Goal: Contribute content: Contribute content

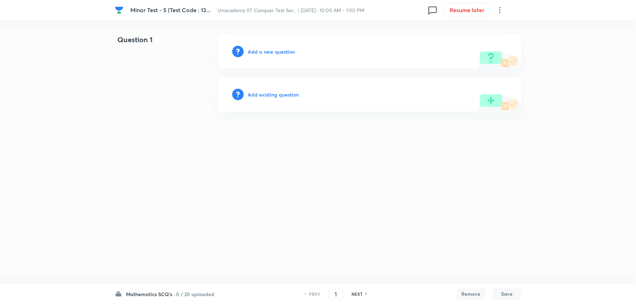
click at [274, 53] on h6 "Add a new question" at bounding box center [271, 52] width 47 height 8
click at [274, 53] on h6 "Choose a question type" at bounding box center [275, 52] width 55 height 8
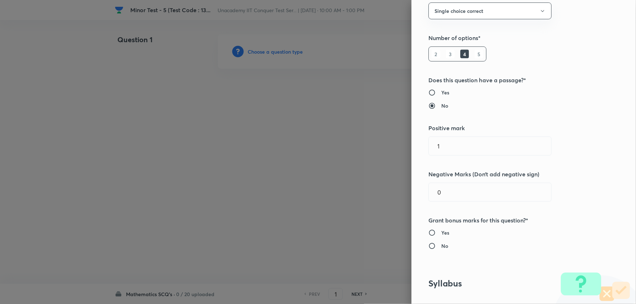
scroll to position [159, 0]
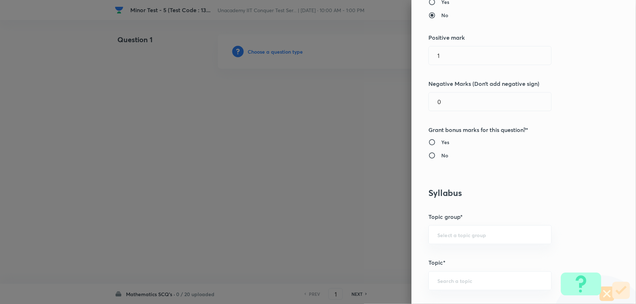
drag, startPoint x: 437, startPoint y: 59, endPoint x: 410, endPoint y: 62, distance: 27.3
click at [411, 62] on div "Question settings Question type* Single choice correct Number of options* 2 3 4…" at bounding box center [523, 152] width 224 height 304
type input "4"
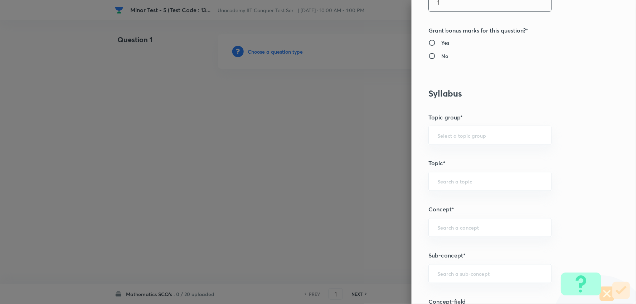
scroll to position [358, 0]
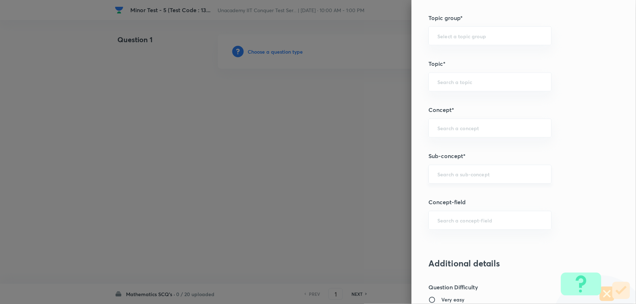
type input "1"
click at [456, 175] on input "text" at bounding box center [490, 174] width 105 height 7
type input "Binomial"
click at [446, 39] on input "text" at bounding box center [490, 36] width 105 height 7
click at [450, 174] on input "text" at bounding box center [490, 174] width 105 height 7
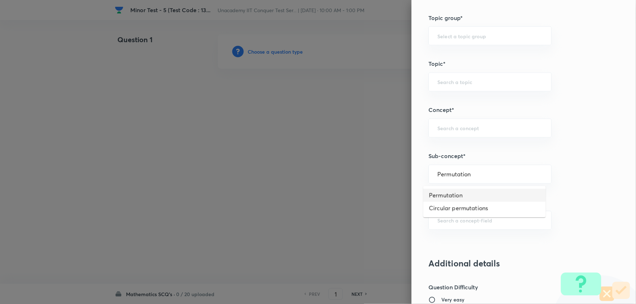
click at [458, 197] on li "Permutation" at bounding box center [484, 195] width 122 height 13
type input "Permutation"
type input "Mathematics"
type input "Algebra"
type input "Permutations & Combinations"
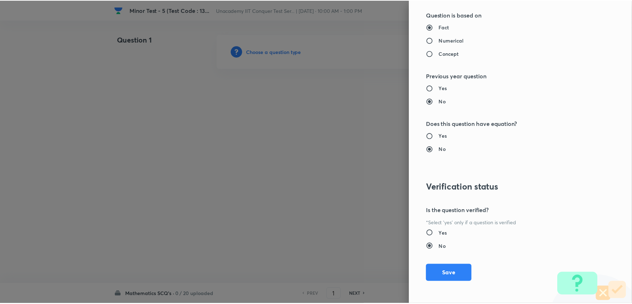
scroll to position [719, 0]
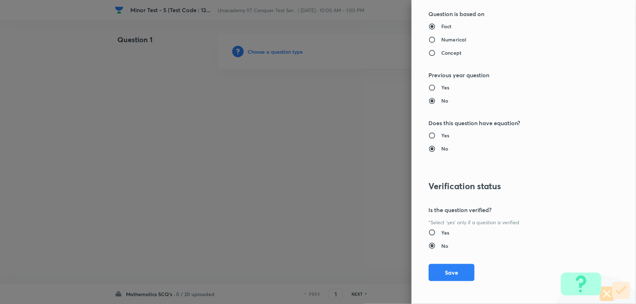
click at [429, 38] on input "Numerical" at bounding box center [435, 39] width 13 height 7
radio input "true"
radio input "false"
click at [463, 269] on button "Save" at bounding box center [452, 271] width 46 height 17
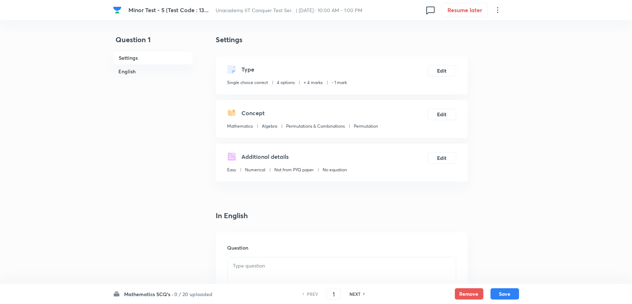
click at [273, 262] on p at bounding box center [342, 266] width 218 height 8
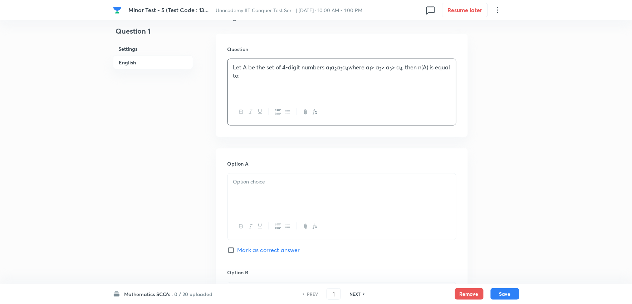
click at [262, 193] on div at bounding box center [342, 194] width 228 height 40
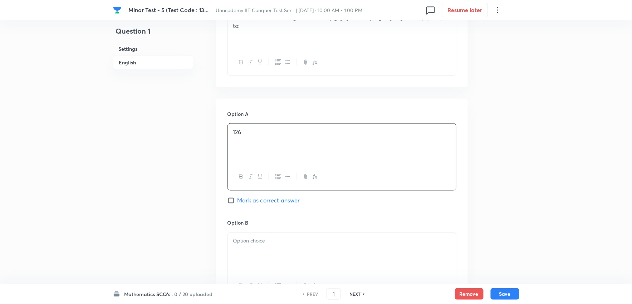
scroll to position [318, 0]
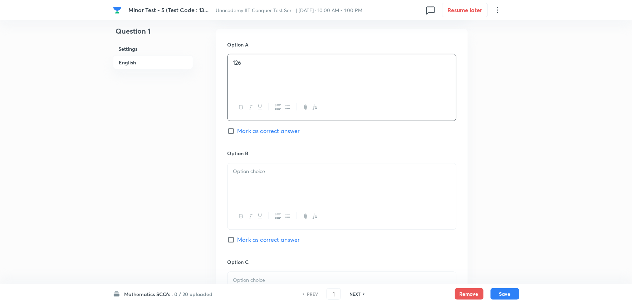
click at [267, 172] on p at bounding box center [342, 172] width 218 height 8
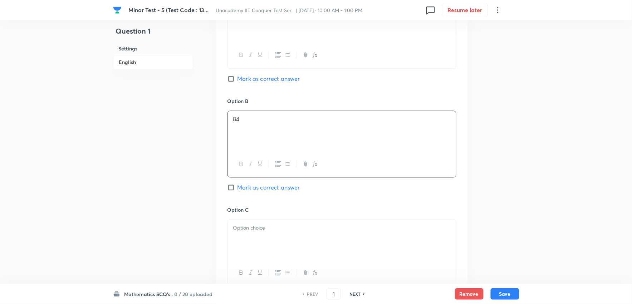
scroll to position [437, 0]
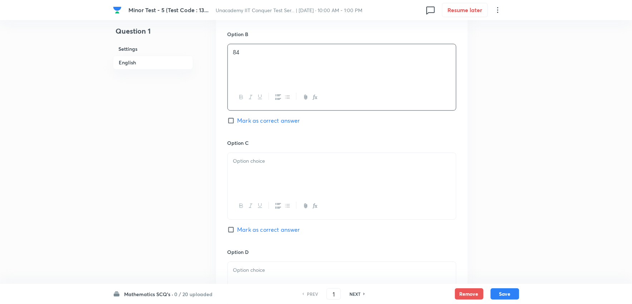
click at [263, 170] on div at bounding box center [342, 173] width 228 height 40
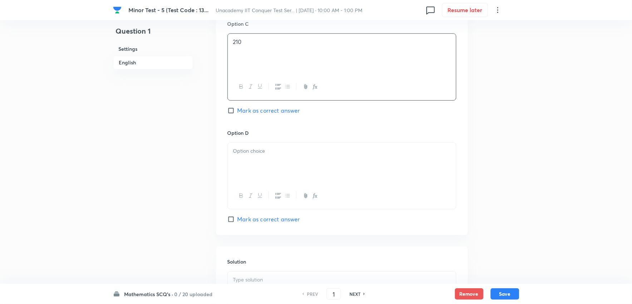
click at [234, 115] on label "Mark as correct answer" at bounding box center [264, 110] width 73 height 9
click at [234, 114] on input "Mark as correct answer" at bounding box center [233, 110] width 10 height 7
checkbox input "true"
click at [252, 161] on div at bounding box center [342, 163] width 228 height 40
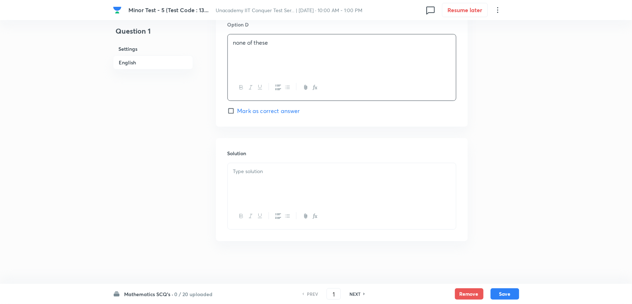
click at [292, 187] on div at bounding box center [342, 183] width 228 height 40
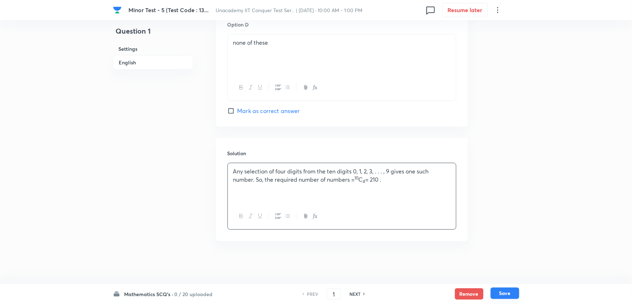
click at [514, 294] on button "Save" at bounding box center [505, 293] width 29 height 11
type input "2"
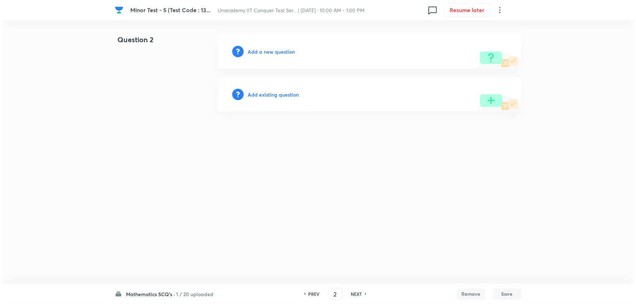
scroll to position [0, 0]
click at [269, 52] on h6 "Add a new question" at bounding box center [271, 52] width 47 height 8
click at [269, 52] on h6 "Choose a question type" at bounding box center [275, 52] width 55 height 8
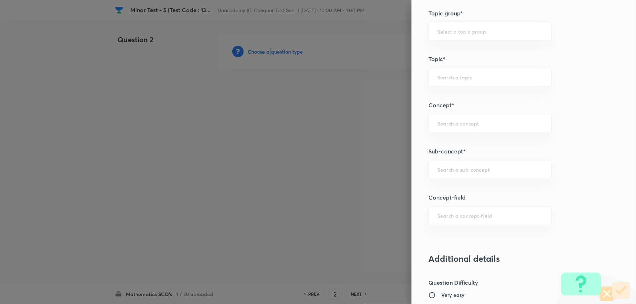
scroll to position [477, 0]
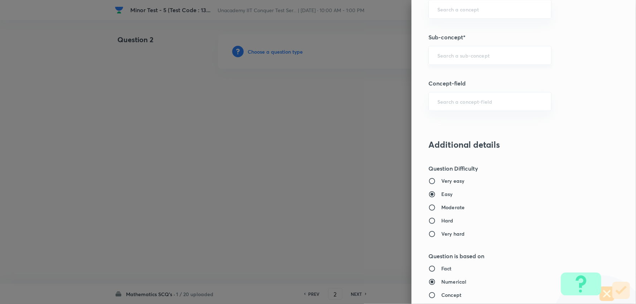
click at [439, 54] on input "text" at bounding box center [490, 55] width 105 height 7
click at [451, 77] on li "Permutation" at bounding box center [484, 75] width 122 height 13
type input "Permutation"
type input "Mathematics"
type input "Algebra"
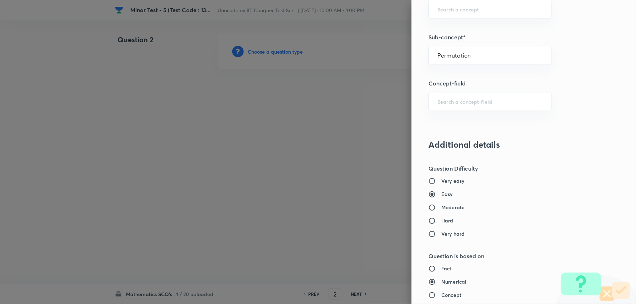
type input "Permutations & Combinations"
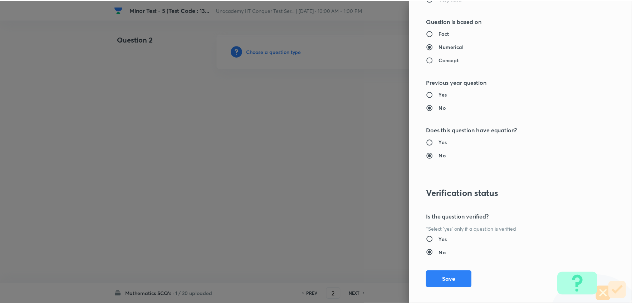
scroll to position [719, 0]
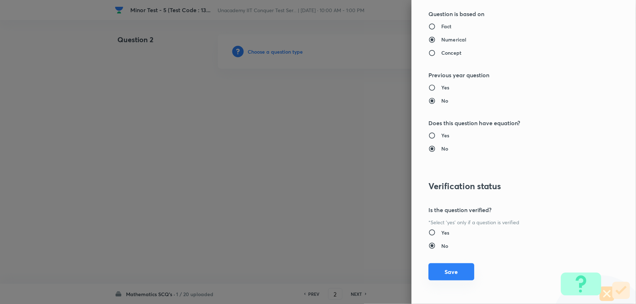
click at [451, 270] on button "Save" at bounding box center [452, 271] width 46 height 17
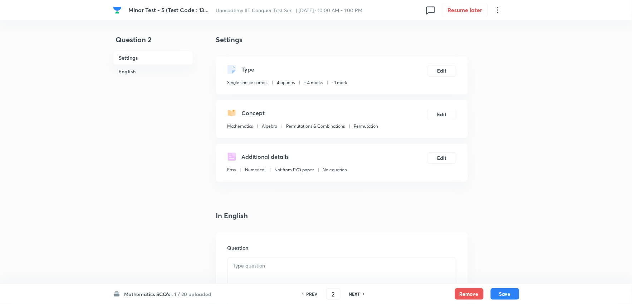
scroll to position [119, 0]
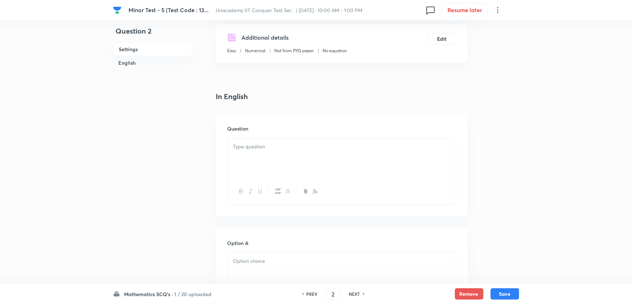
click at [280, 162] on div at bounding box center [342, 158] width 228 height 40
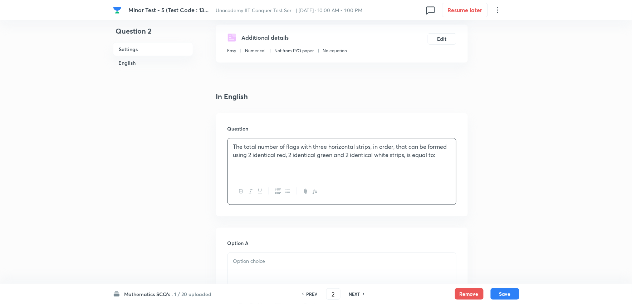
scroll to position [238, 0]
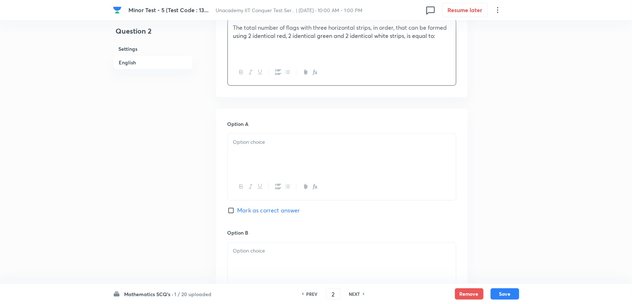
click at [269, 167] on div at bounding box center [342, 154] width 228 height 40
click at [230, 210] on input "Mark as correct answer" at bounding box center [233, 210] width 10 height 7
checkbox input "true"
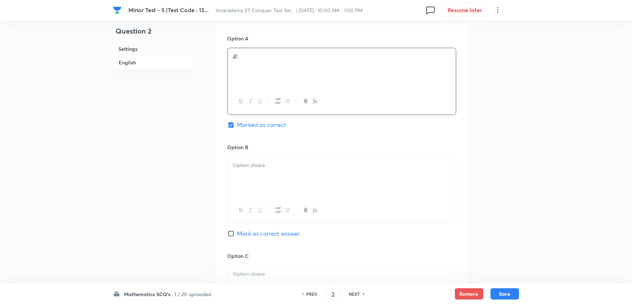
scroll to position [397, 0]
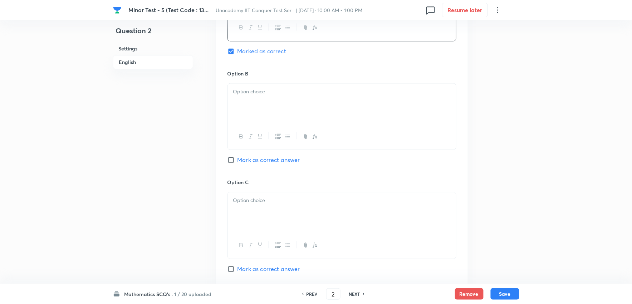
click at [255, 117] on div at bounding box center [342, 104] width 228 height 40
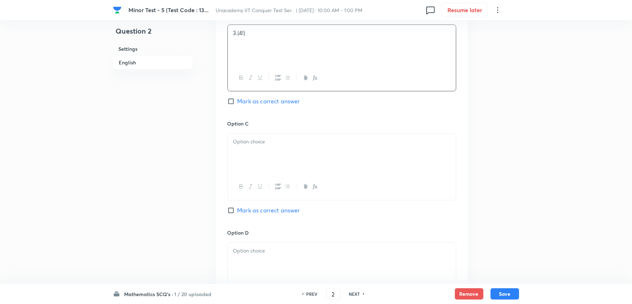
scroll to position [477, 0]
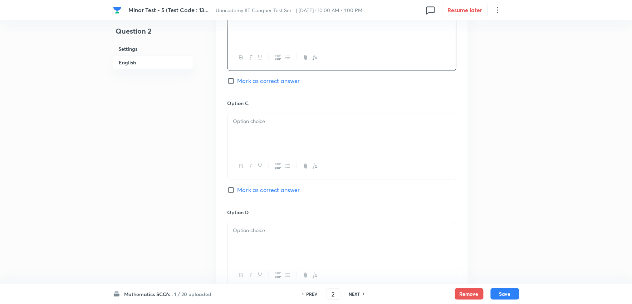
click at [270, 135] on div at bounding box center [342, 133] width 228 height 40
click at [290, 231] on p at bounding box center [342, 230] width 218 height 8
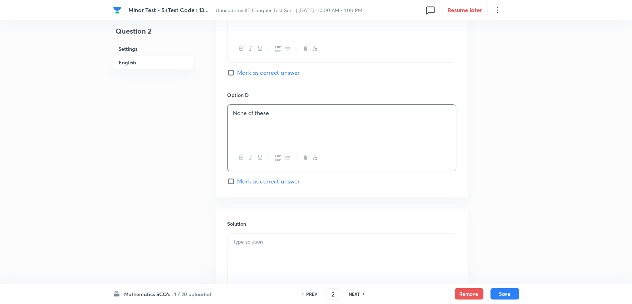
scroll to position [596, 0]
click at [280, 243] on p at bounding box center [342, 240] width 218 height 8
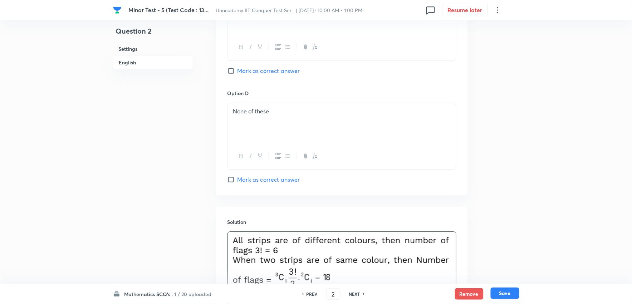
click at [511, 294] on button "Save" at bounding box center [505, 293] width 29 height 11
type input "3"
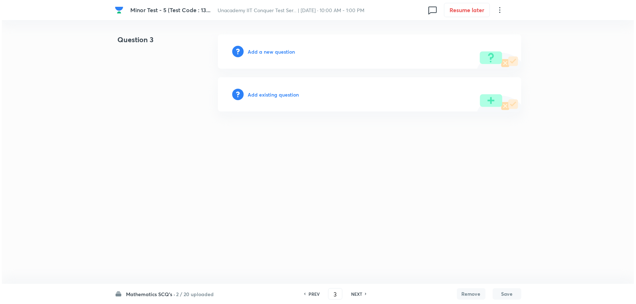
scroll to position [0, 0]
click at [272, 52] on h6 "Add a new question" at bounding box center [271, 52] width 47 height 8
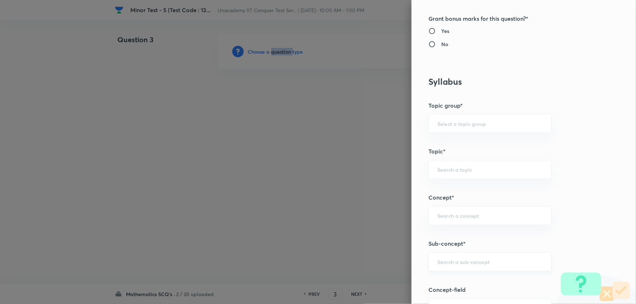
scroll to position [358, 0]
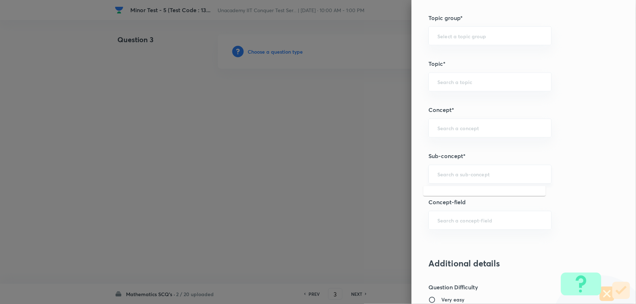
click at [449, 176] on input "text" at bounding box center [490, 174] width 105 height 7
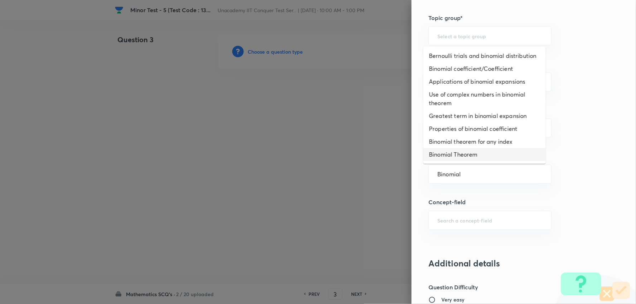
click at [448, 156] on li "Binomial Theorem" at bounding box center [484, 154] width 122 height 13
type input "Binomial Theorem"
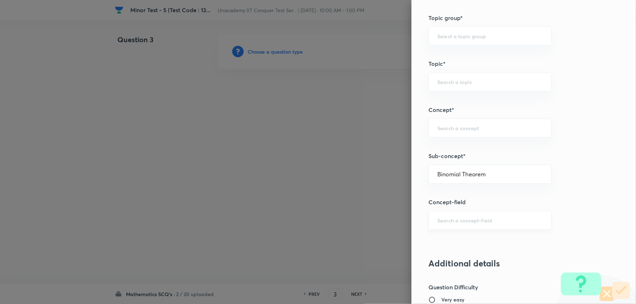
type input "Mathematics"
type input "Binomial Theorem"
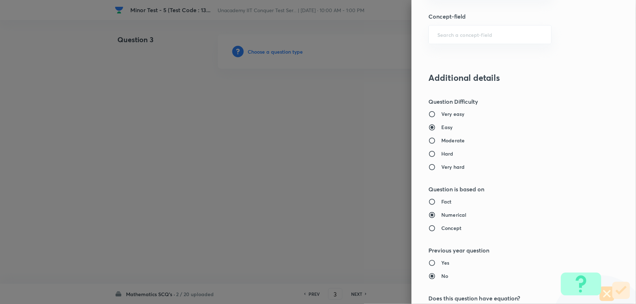
scroll to position [556, 0]
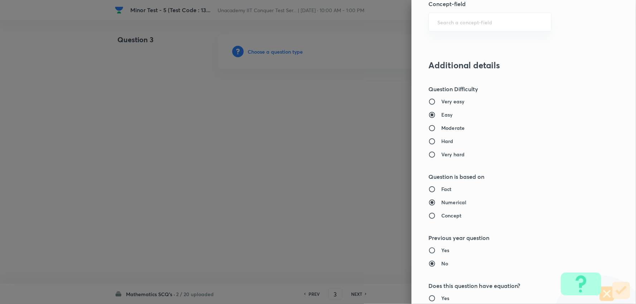
click at [444, 128] on h6 "Moderate" at bounding box center [452, 128] width 23 height 8
click at [441, 128] on input "Moderate" at bounding box center [435, 127] width 13 height 7
radio input "true"
radio input "false"
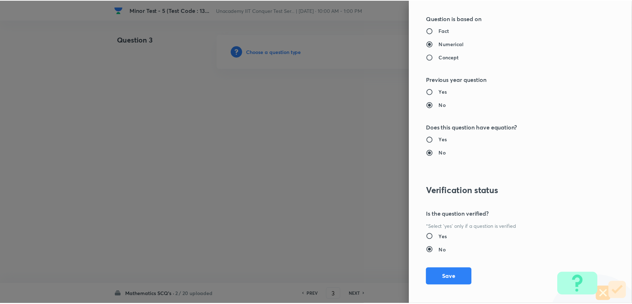
scroll to position [716, 0]
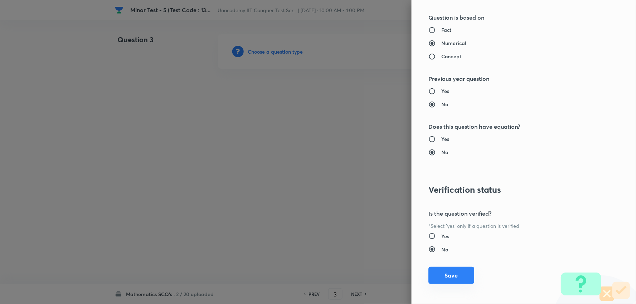
click at [451, 276] on button "Save" at bounding box center [452, 275] width 46 height 17
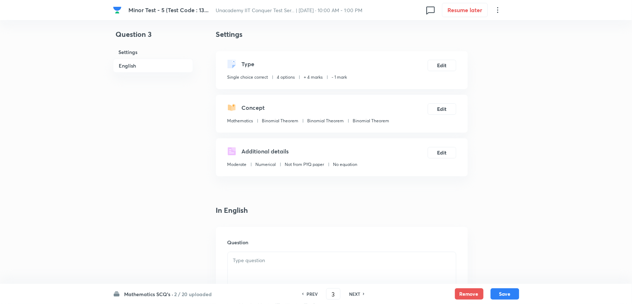
scroll to position [79, 0]
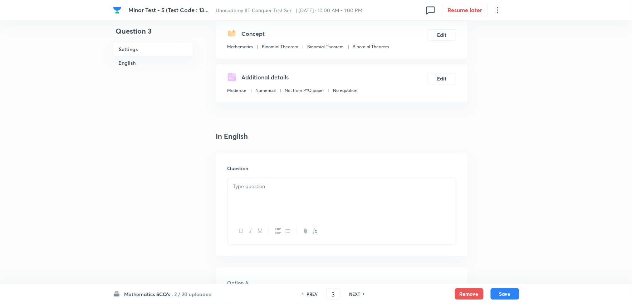
click at [253, 200] on div at bounding box center [342, 198] width 228 height 40
click at [343, 188] on span "The term independent of x in the product is" at bounding box center [290, 186] width 114 height 8
click at [315, 231] on icon "button" at bounding box center [315, 231] width 6 height 6
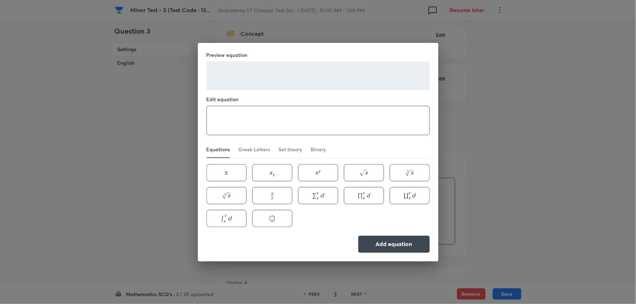
click at [237, 124] on textarea at bounding box center [318, 120] width 223 height 29
paste textarea "\left(4+x+7 x^2\right)\left(x-\frac{3}{x}\right)^{11}"
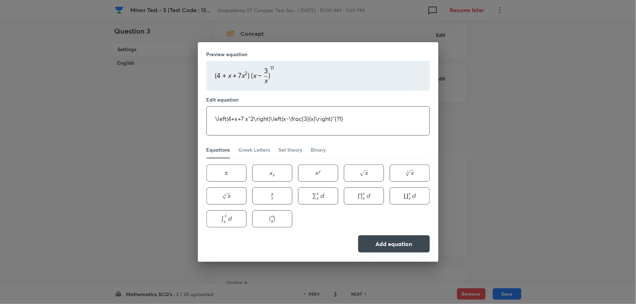
type textarea "\left(4+x+7 x^2\right)\left(x-\frac{3}{x}\right)^{11}"
click at [392, 241] on button "Add equation" at bounding box center [394, 243] width 72 height 17
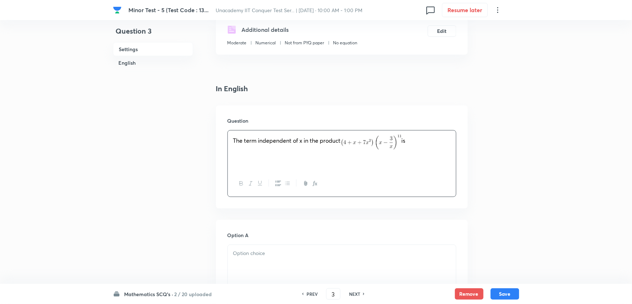
scroll to position [238, 0]
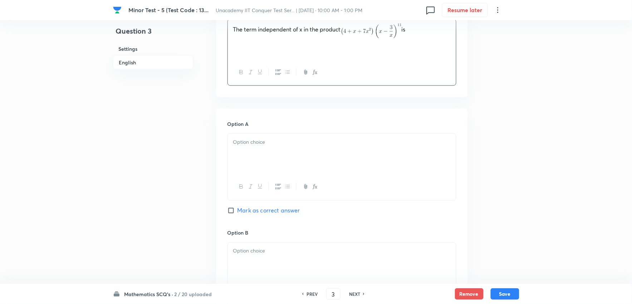
click at [258, 156] on div at bounding box center [342, 154] width 228 height 40
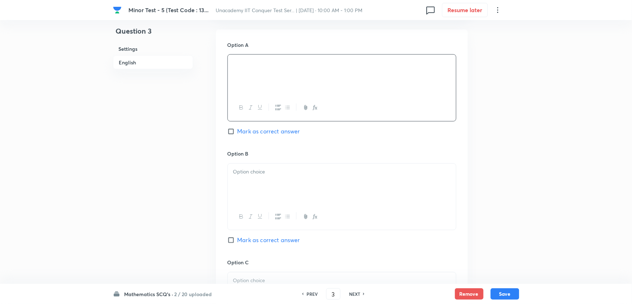
scroll to position [318, 0]
click at [246, 181] on div at bounding box center [342, 183] width 228 height 40
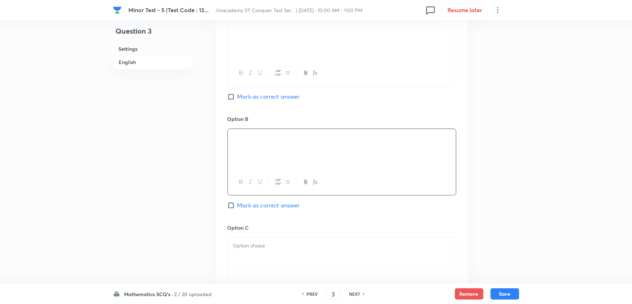
scroll to position [397, 0]
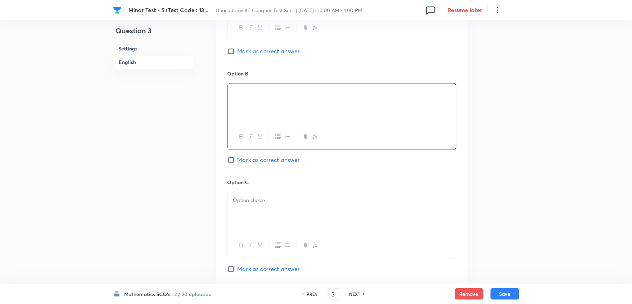
click at [231, 160] on input "Mark as correct answer" at bounding box center [233, 160] width 10 height 7
checkbox input "true"
click at [254, 220] on div at bounding box center [342, 212] width 228 height 40
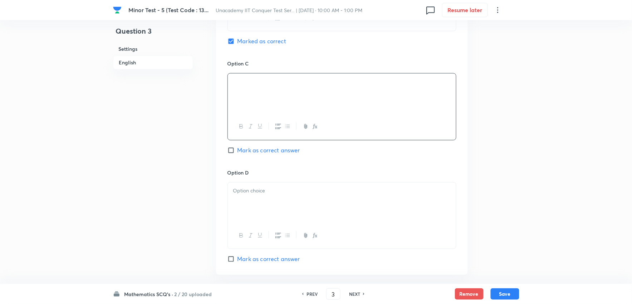
click at [263, 205] on div at bounding box center [342, 202] width 228 height 40
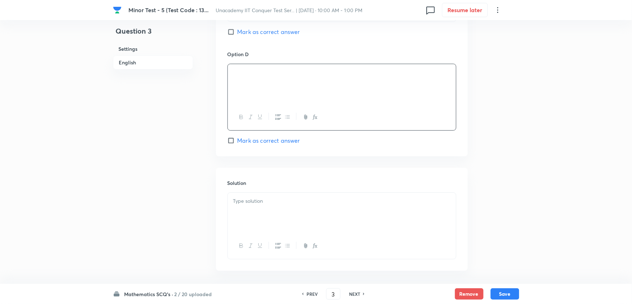
scroll to position [636, 0]
click at [270, 214] on div at bounding box center [342, 212] width 228 height 40
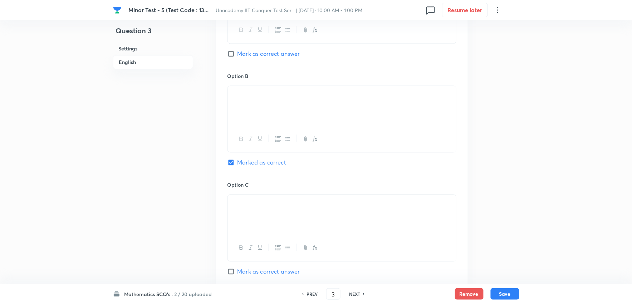
scroll to position [358, 0]
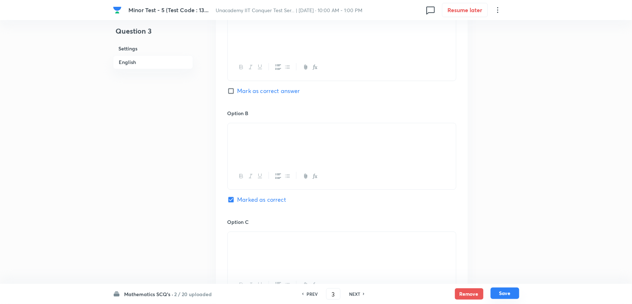
click at [514, 296] on button "Save" at bounding box center [505, 293] width 29 height 11
type input "4"
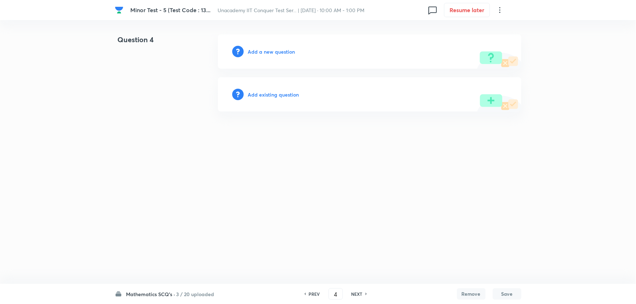
click at [263, 43] on div "Add a new question" at bounding box center [369, 51] width 303 height 34
click at [263, 46] on div "Add a new question" at bounding box center [369, 51] width 303 height 34
click at [267, 54] on h6 "Add a new question" at bounding box center [271, 52] width 47 height 8
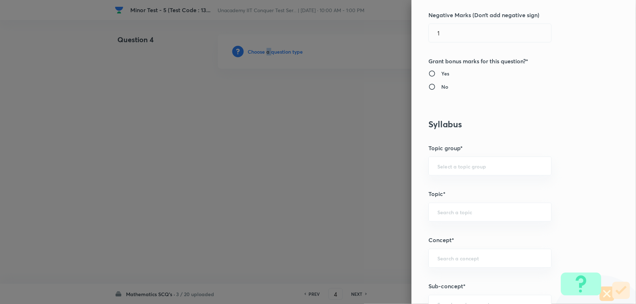
scroll to position [358, 0]
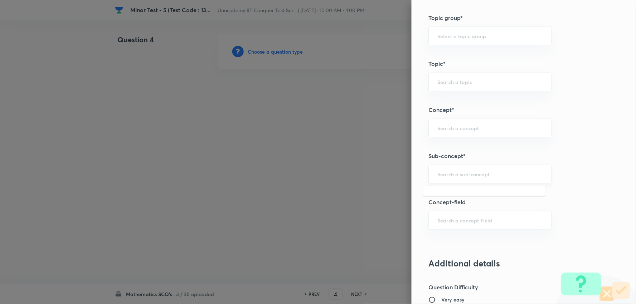
click at [456, 176] on input "text" at bounding box center [490, 174] width 105 height 7
click at [450, 191] on li "Permutation" at bounding box center [484, 195] width 122 height 13
type input "Permutation"
type input "Mathematics"
type input "Algebra"
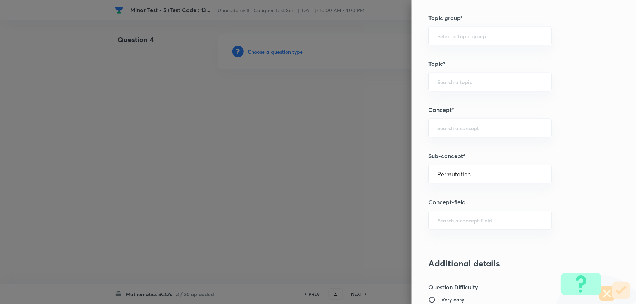
type input "Permutations & Combinations"
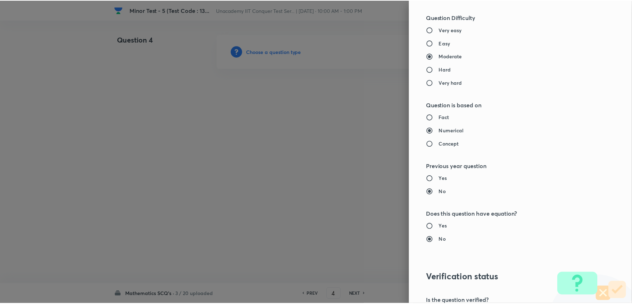
scroll to position [716, 0]
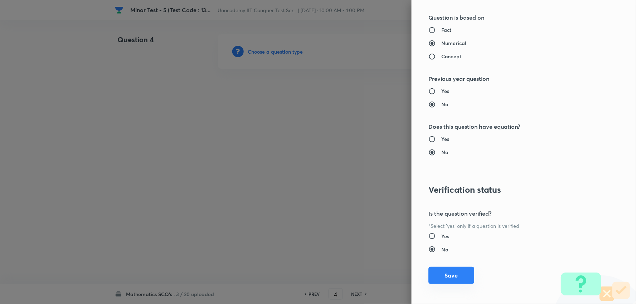
click at [452, 278] on button "Save" at bounding box center [452, 275] width 46 height 17
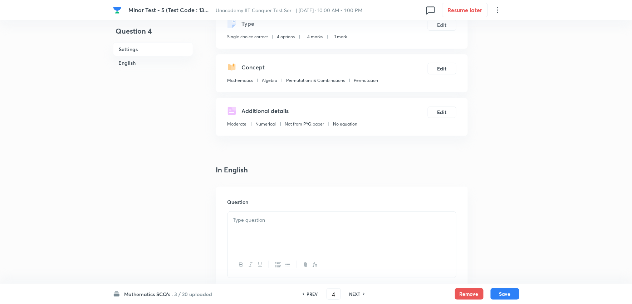
scroll to position [119, 0]
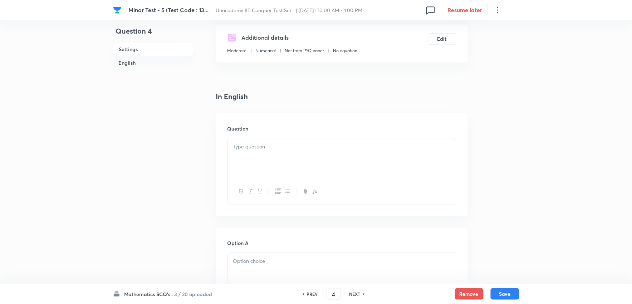
click at [255, 157] on div at bounding box center [342, 158] width 228 height 40
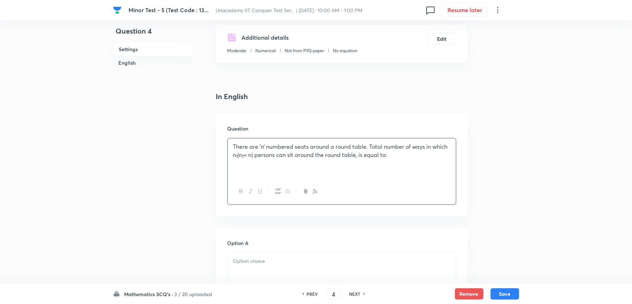
click at [261, 259] on p at bounding box center [342, 261] width 218 height 8
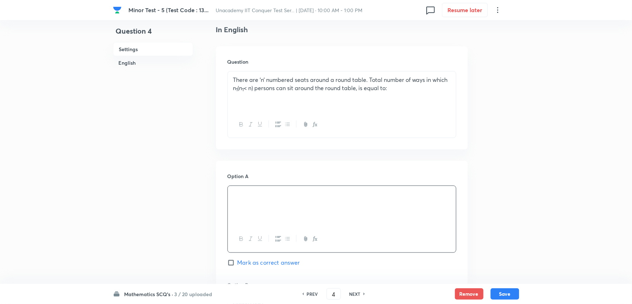
scroll to position [238, 0]
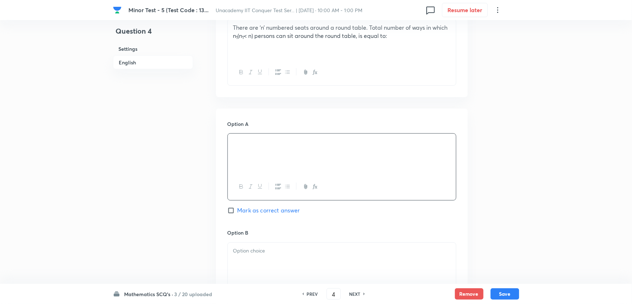
click at [257, 250] on p at bounding box center [342, 251] width 218 height 8
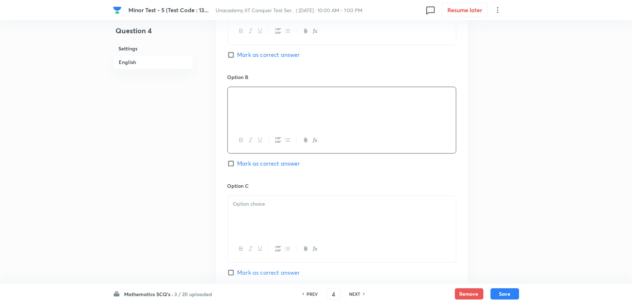
scroll to position [397, 0]
click at [233, 162] on input "Mark as correct answer" at bounding box center [233, 160] width 10 height 7
checkbox input "true"
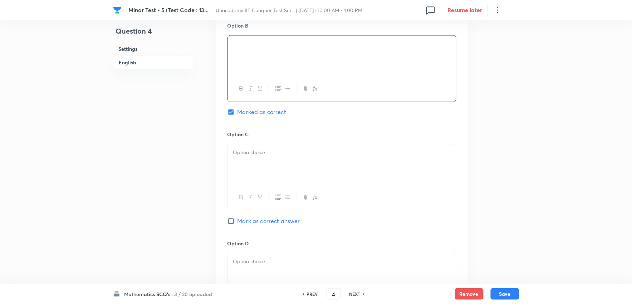
scroll to position [517, 0]
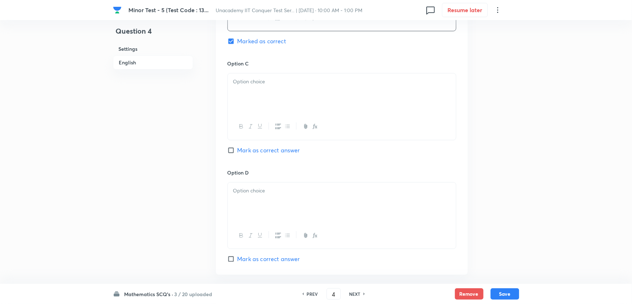
click at [248, 93] on div at bounding box center [342, 93] width 228 height 40
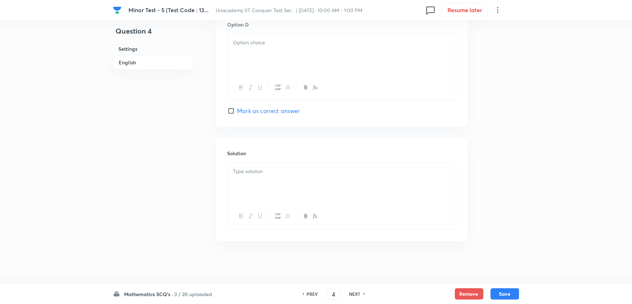
scroll to position [666, 0]
click at [250, 73] on div at bounding box center [342, 54] width 228 height 40
click at [274, 176] on div at bounding box center [342, 183] width 228 height 40
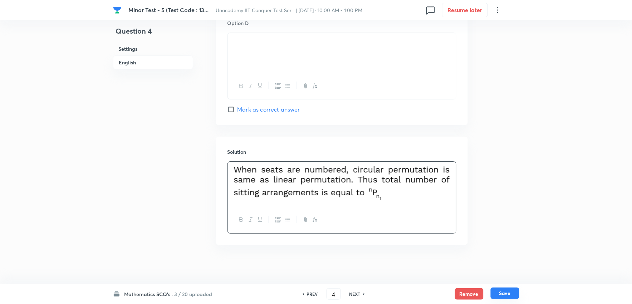
click at [507, 296] on button "Save" at bounding box center [505, 293] width 29 height 11
type input "5"
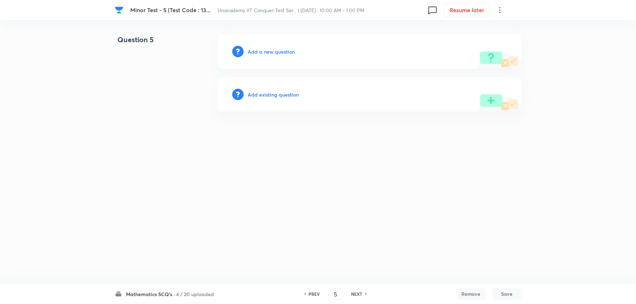
click at [266, 51] on h6 "Add a new question" at bounding box center [271, 52] width 47 height 8
click at [266, 51] on h6 "Choose a question type" at bounding box center [275, 52] width 55 height 8
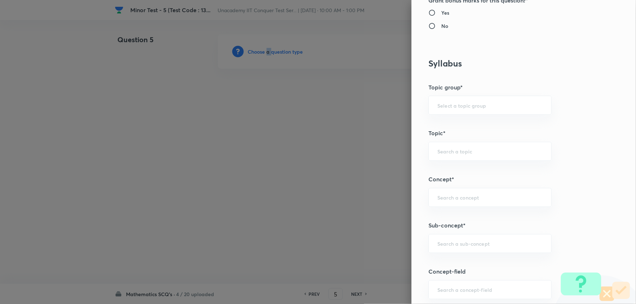
scroll to position [358, 0]
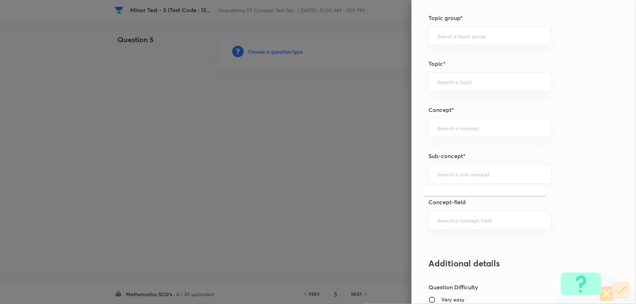
click at [451, 173] on input "text" at bounding box center [490, 174] width 105 height 7
click at [452, 191] on li "Permutation" at bounding box center [484, 195] width 122 height 13
type input "Permutation"
type input "Mathematics"
type input "Algebra"
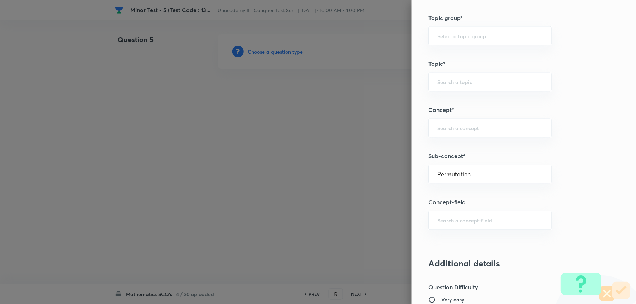
type input "Permutations & Combinations"
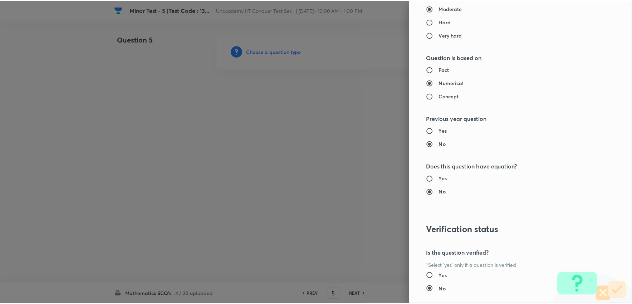
scroll to position [719, 0]
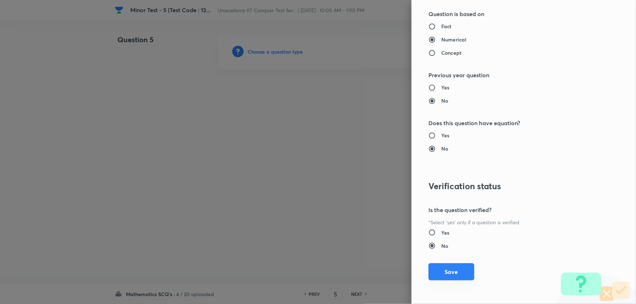
click at [453, 274] on button "Save" at bounding box center [452, 271] width 46 height 17
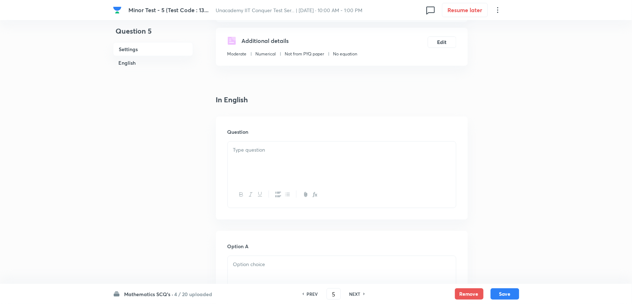
scroll to position [119, 0]
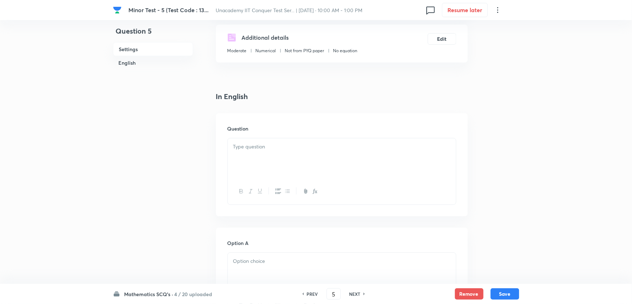
click at [249, 159] on div at bounding box center [342, 158] width 228 height 40
click at [289, 146] on p "The sum of the series …… + is" at bounding box center [342, 147] width 218 height 8
click at [314, 192] on icon "button" at bounding box center [315, 192] width 6 height 6
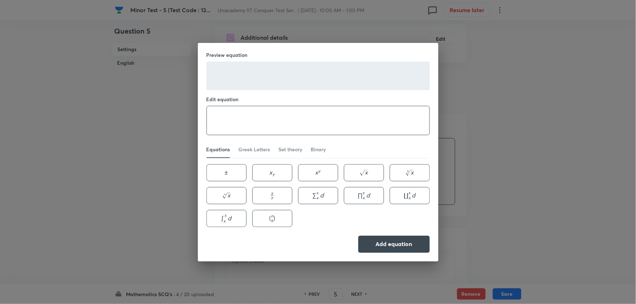
click at [254, 124] on textarea at bounding box center [318, 120] width 223 height 29
paste textarea "3 \cdot C_0+11 \cdot C_1+19 \cdot C_2+27 \cdot C_3+\ldots \ldots+(8 n+3) \cdot …"
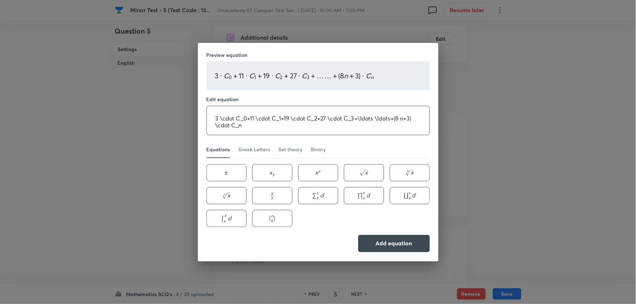
type textarea "3 \cdot C_0+11 \cdot C_1+19 \cdot C_2+27 \cdot C_3+\ldots \ldots+(8 n+3) \cdot …"
click at [389, 245] on button "Add equation" at bounding box center [394, 243] width 72 height 17
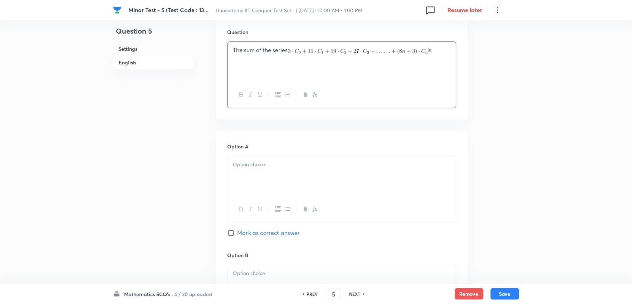
scroll to position [238, 0]
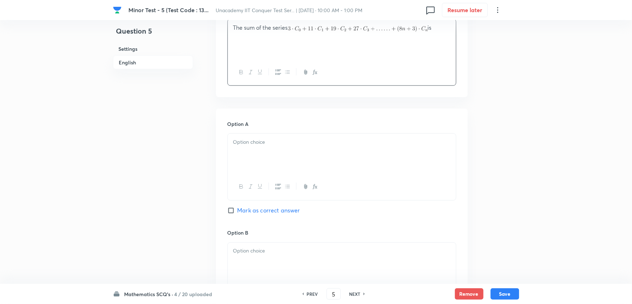
click at [260, 166] on div at bounding box center [342, 154] width 228 height 40
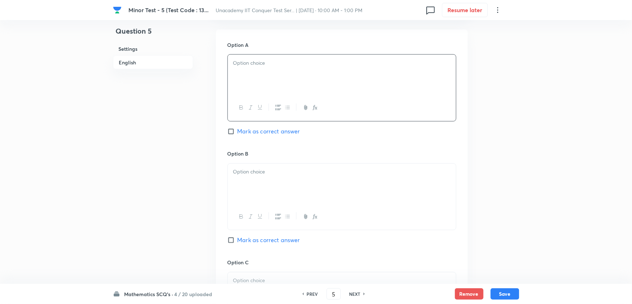
scroll to position [318, 0]
click at [256, 190] on div at bounding box center [342, 183] width 228 height 40
click at [248, 278] on p at bounding box center [342, 281] width 218 height 8
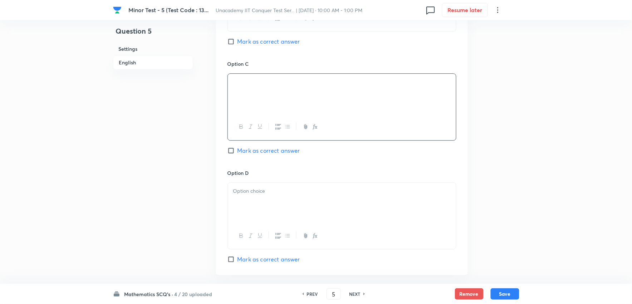
scroll to position [517, 0]
click at [231, 150] on input "Mark as correct answer" at bounding box center [233, 150] width 10 height 7
checkbox input "true"
click at [247, 209] on div at bounding box center [342, 202] width 228 height 40
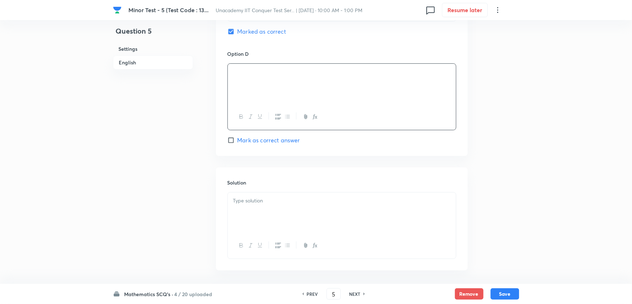
scroll to position [636, 0]
click at [260, 225] on div at bounding box center [342, 212] width 228 height 40
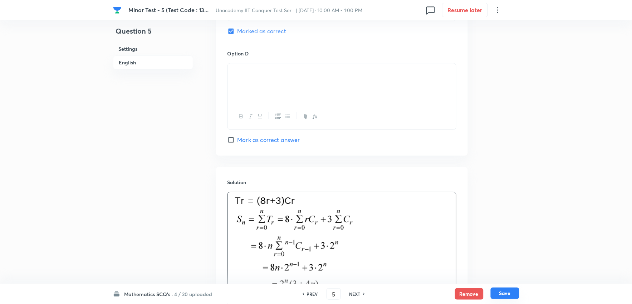
click at [514, 292] on button "Save" at bounding box center [505, 293] width 29 height 11
type input "6"
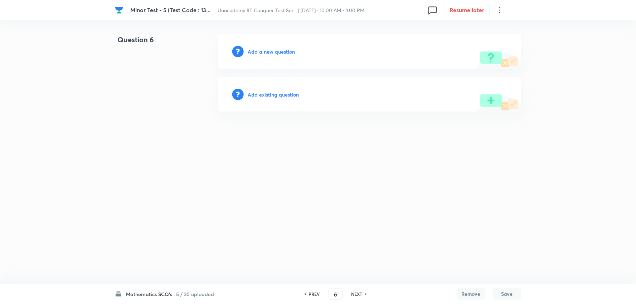
click at [270, 54] on h6 "Add a new question" at bounding box center [271, 52] width 47 height 8
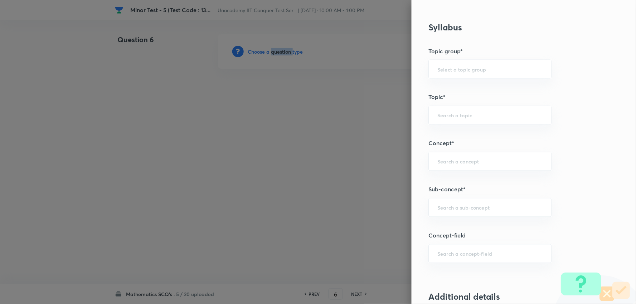
scroll to position [397, 0]
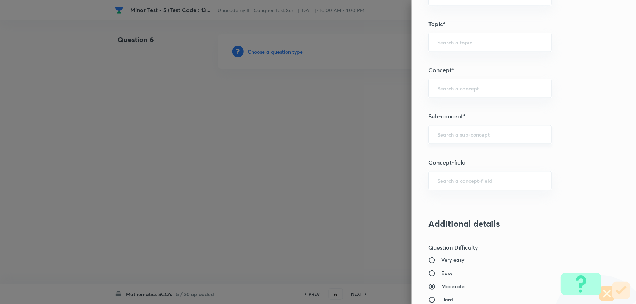
click at [445, 137] on input "text" at bounding box center [490, 134] width 105 height 7
click at [456, 158] on li "Permutation" at bounding box center [484, 155] width 122 height 13
type input "Permutation"
type input "Mathematics"
type input "Algebra"
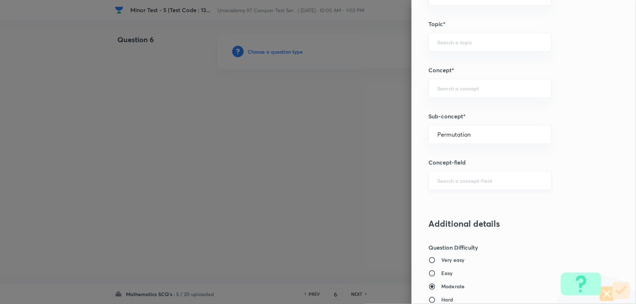
type input "Permutations & Combinations"
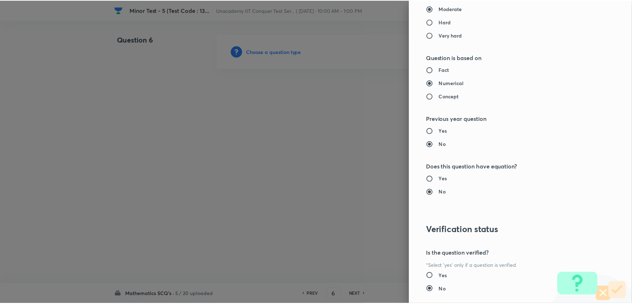
scroll to position [719, 0]
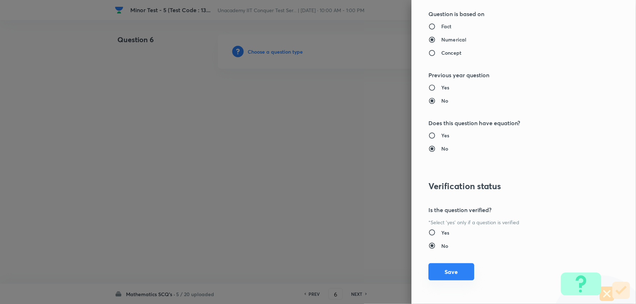
click at [450, 272] on button "Save" at bounding box center [452, 271] width 46 height 17
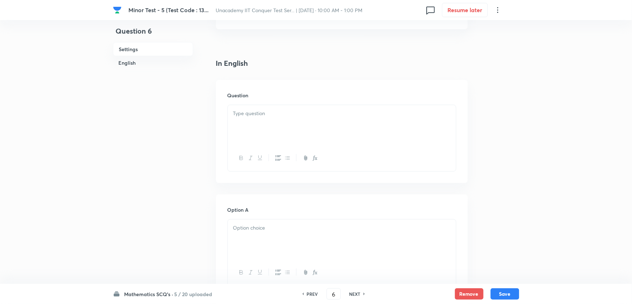
scroll to position [159, 0]
click at [276, 123] on div at bounding box center [342, 119] width 228 height 40
click at [267, 109] on p "The value of is :" at bounding box center [342, 107] width 218 height 8
click at [313, 151] on icon "button" at bounding box center [315, 152] width 6 height 6
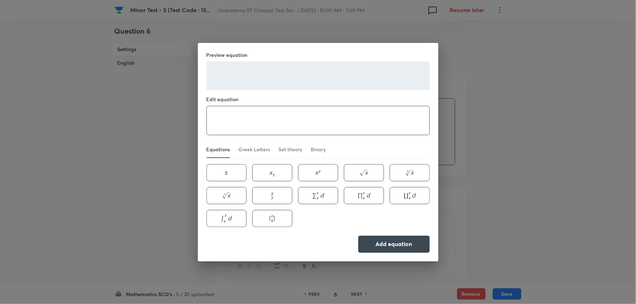
click at [290, 117] on textarea at bounding box center [318, 120] width 223 height 29
paste textarea "\frac{1}{1!50!}+\frac{1}{3!48!}+\ldots+\frac{1}{49!2!}+\frac{1}{51!0!}"
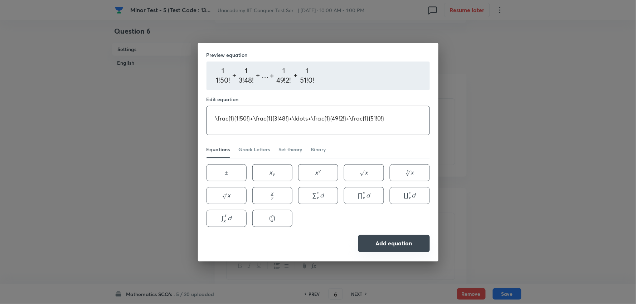
type textarea "\frac{1}{1!50!}+\frac{1}{3!48!}+\ldots+\frac{1}{49!2!}+\frac{1}{51!0!}"
click at [387, 243] on button "Add equation" at bounding box center [394, 243] width 72 height 17
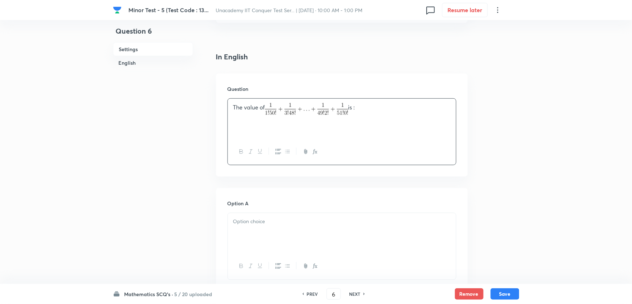
click at [263, 235] on div at bounding box center [342, 233] width 228 height 40
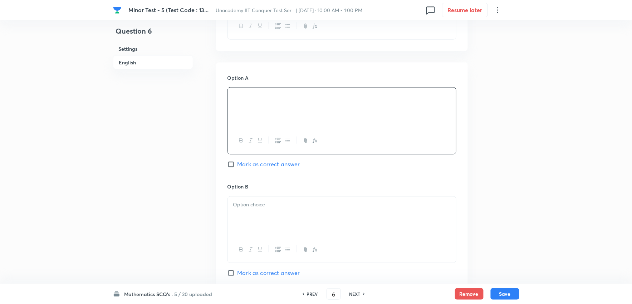
scroll to position [358, 0]
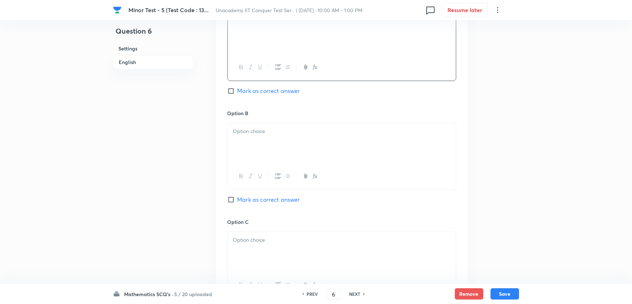
click at [253, 149] on div at bounding box center [342, 143] width 228 height 40
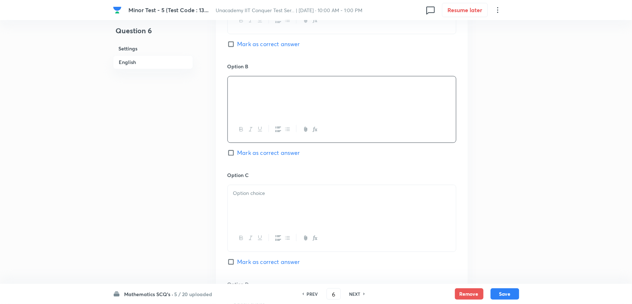
scroll to position [477, 0]
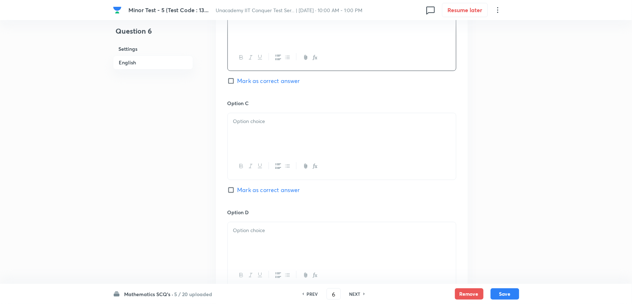
click at [250, 140] on div at bounding box center [342, 133] width 228 height 40
click at [252, 231] on p at bounding box center [342, 230] width 218 height 8
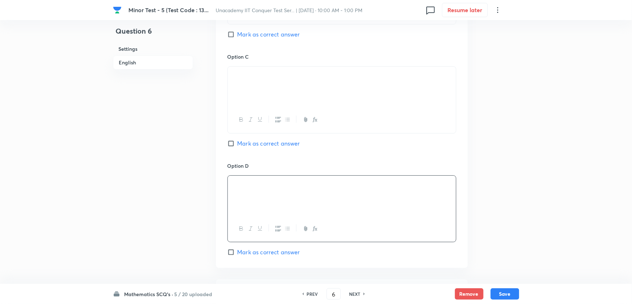
scroll to position [596, 0]
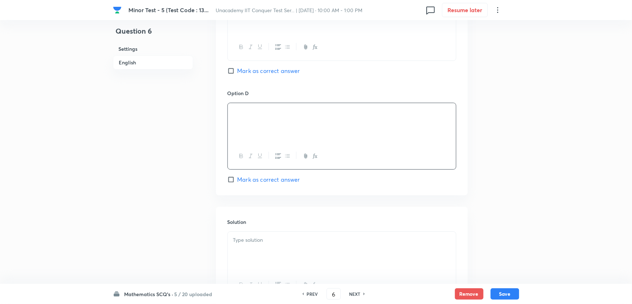
click at [232, 72] on input "Mark as correct answer" at bounding box center [233, 70] width 10 height 7
checkbox input "true"
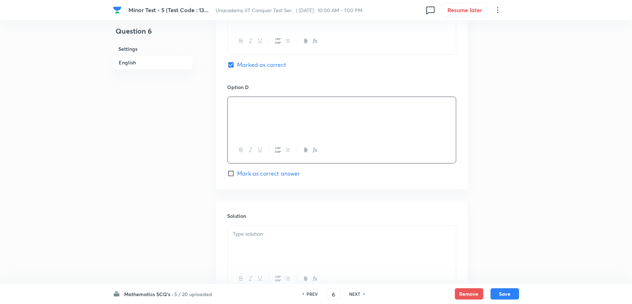
scroll to position [666, 0]
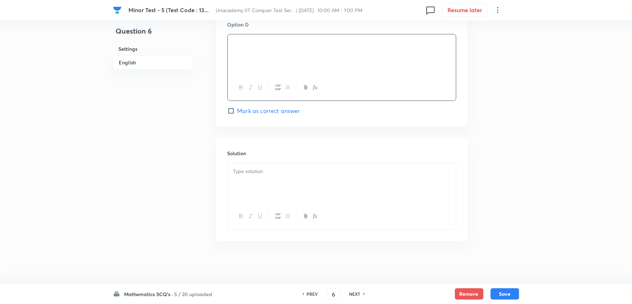
click at [255, 167] on p at bounding box center [342, 171] width 218 height 8
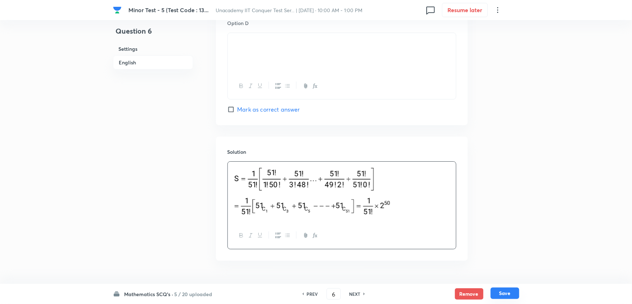
click at [505, 292] on button "Save" at bounding box center [505, 293] width 29 height 11
type input "7"
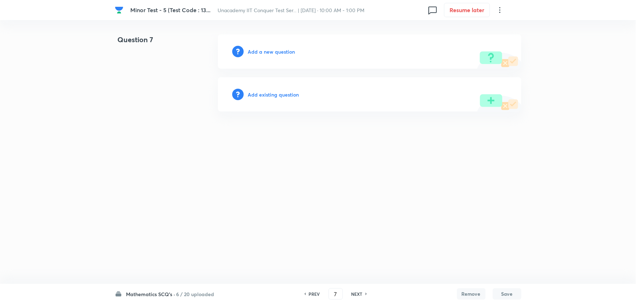
click at [263, 48] on h6 "Add a new question" at bounding box center [271, 52] width 47 height 8
click at [263, 48] on h6 "Choose a question type" at bounding box center [275, 52] width 55 height 8
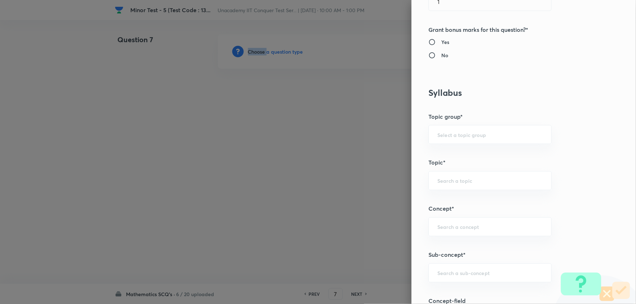
scroll to position [318, 0]
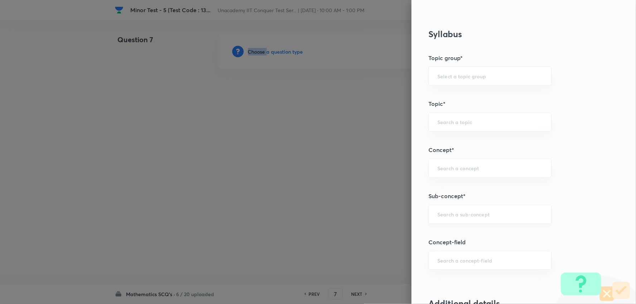
click at [454, 210] on div "​" at bounding box center [490, 214] width 123 height 19
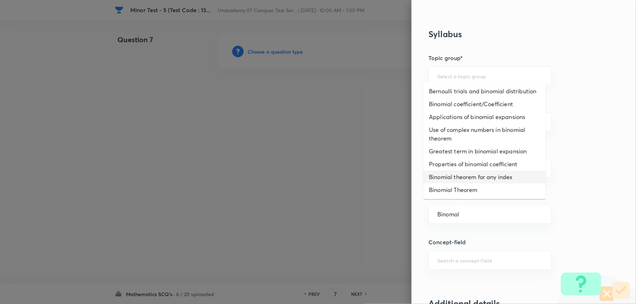
scroll to position [0, 0]
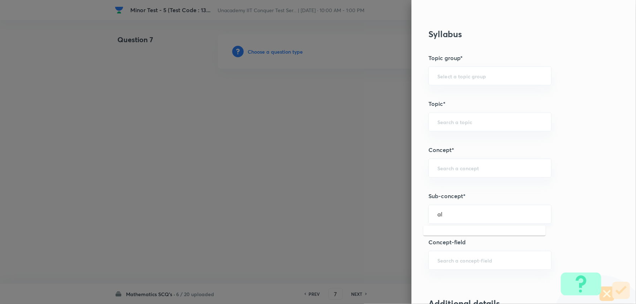
type input "l"
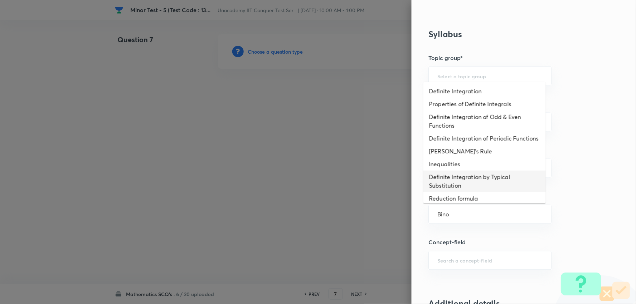
click at [461, 192] on li "Definite Integration by Typical Substitution" at bounding box center [484, 181] width 122 height 21
type input "Definite Integration by Typical Substitution"
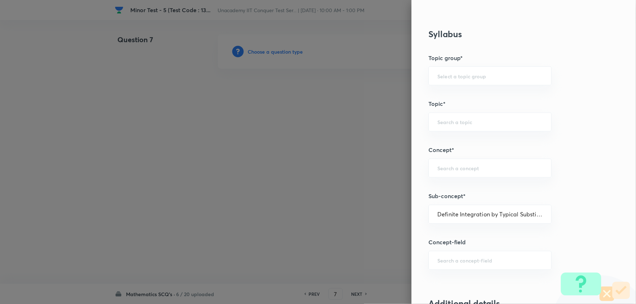
type input "Mathematics"
type input "Calculus"
type input "Definite Integration"
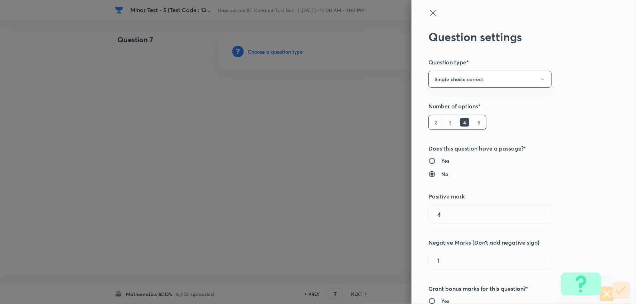
click at [430, 15] on icon at bounding box center [432, 12] width 5 height 5
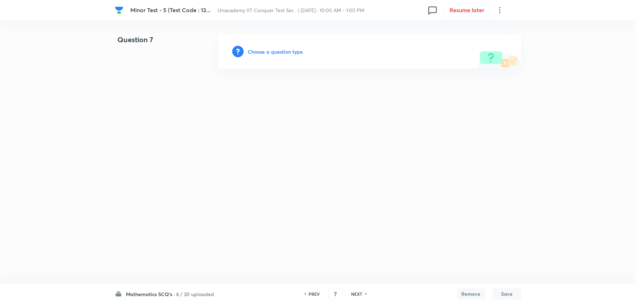
click at [285, 53] on h6 "Choose a question type" at bounding box center [275, 52] width 55 height 8
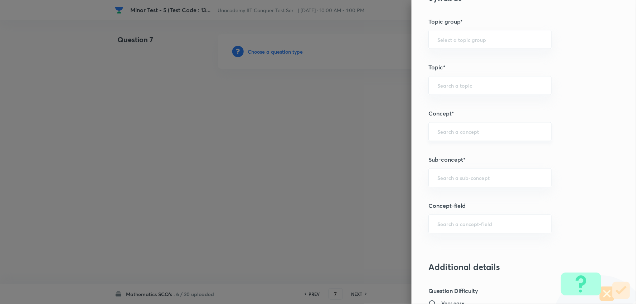
scroll to position [397, 0]
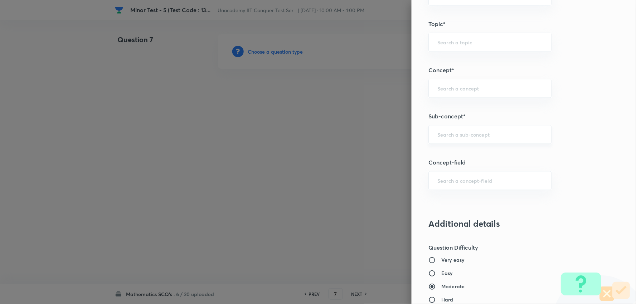
click at [441, 140] on div "​" at bounding box center [490, 134] width 123 height 19
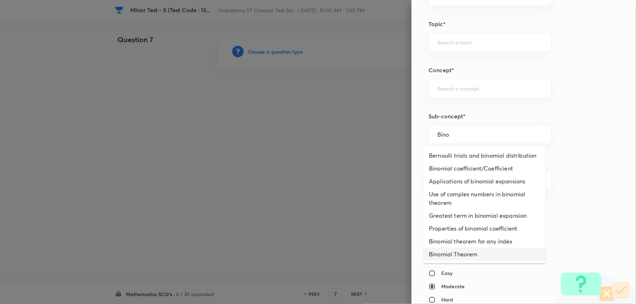
click at [451, 248] on li "Binomial Theorem" at bounding box center [484, 254] width 122 height 13
type input "Binomial Theorem"
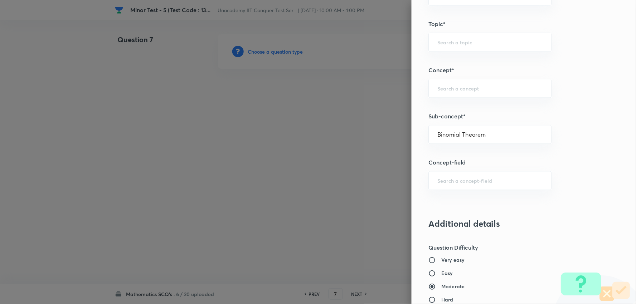
type input "Mathematics"
type input "Binomial Theorem"
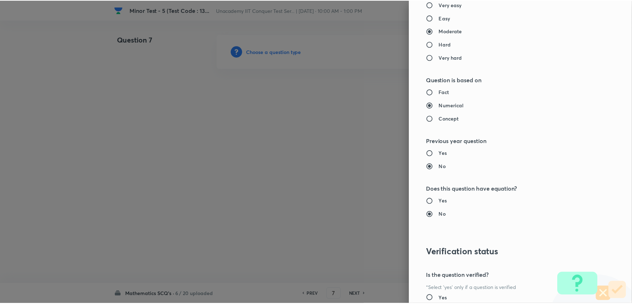
scroll to position [719, 0]
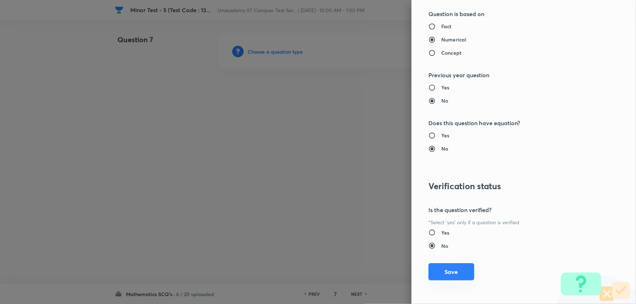
click at [463, 271] on button "Save" at bounding box center [452, 271] width 46 height 17
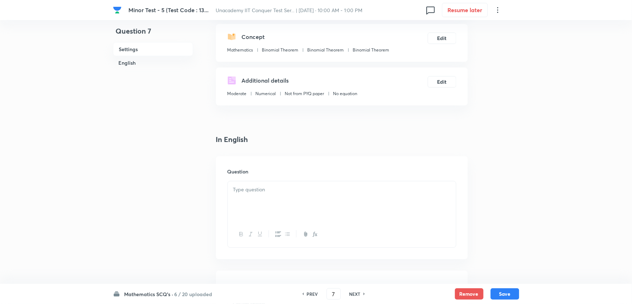
scroll to position [79, 0]
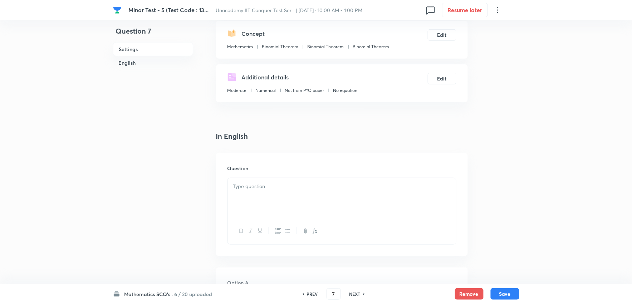
click at [226, 193] on div "Question" at bounding box center [342, 204] width 252 height 103
click at [266, 195] on div at bounding box center [342, 198] width 228 height 40
click at [269, 187] on p "Coefficient of is" at bounding box center [342, 186] width 218 height 8
click at [317, 233] on icon "button" at bounding box center [316, 231] width 3 height 3
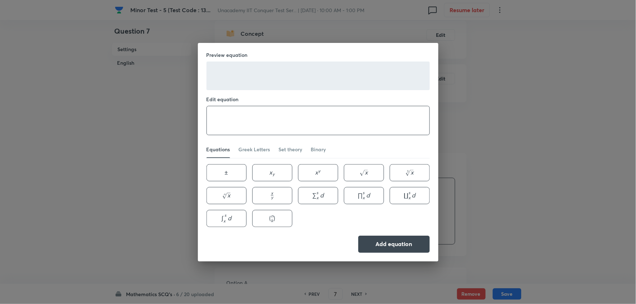
click at [259, 131] on textarea at bounding box center [318, 120] width 223 height 29
paste textarea "x^{2009} \text { in }\left(1+x+x^2+x^3+x^4\right)^{1001}(1-x)^{1002}"
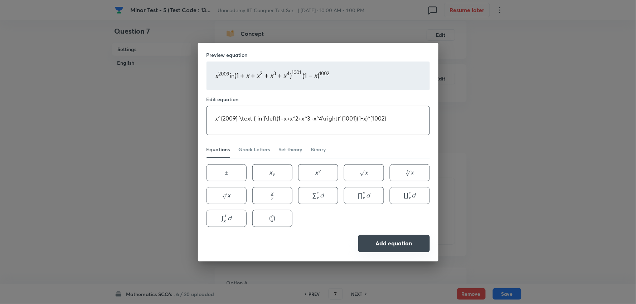
type textarea "x^{2009} \text { in }\left(1+x+x^2+x^3+x^4\right)^{1001}(1-x)^{1002}"
click at [389, 242] on button "Add equation" at bounding box center [394, 243] width 72 height 17
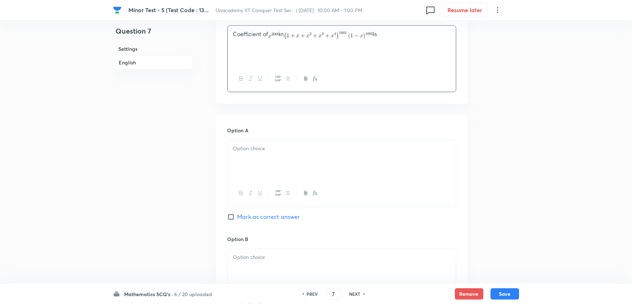
scroll to position [238, 0]
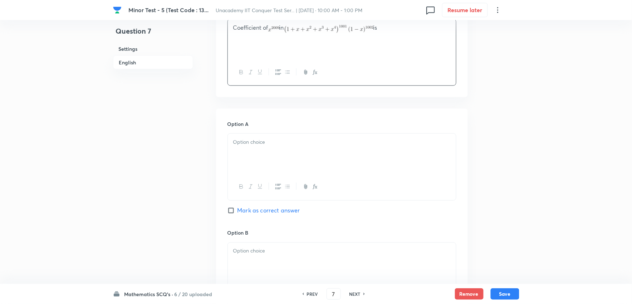
click at [266, 171] on div at bounding box center [342, 154] width 228 height 40
click at [239, 210] on span "Mark as correct answer" at bounding box center [269, 210] width 63 height 9
click at [238, 210] on input "Mark as correct answer" at bounding box center [233, 210] width 10 height 7
checkbox input "true"
click at [257, 251] on p at bounding box center [342, 251] width 218 height 8
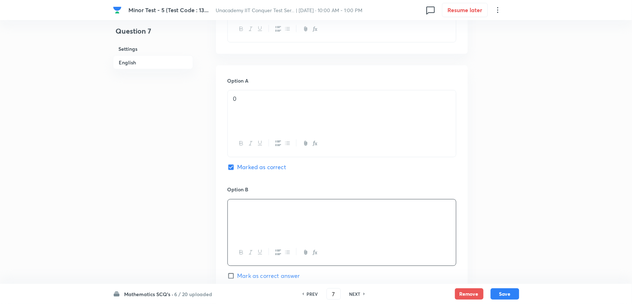
scroll to position [358, 0]
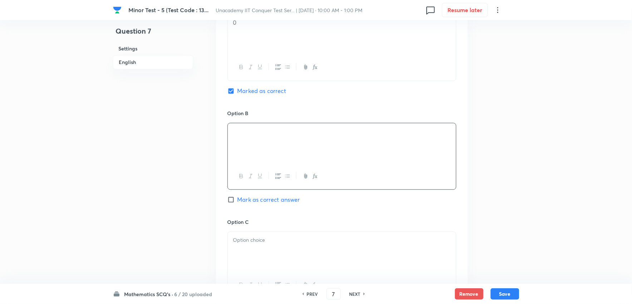
click at [264, 242] on p at bounding box center [342, 240] width 218 height 8
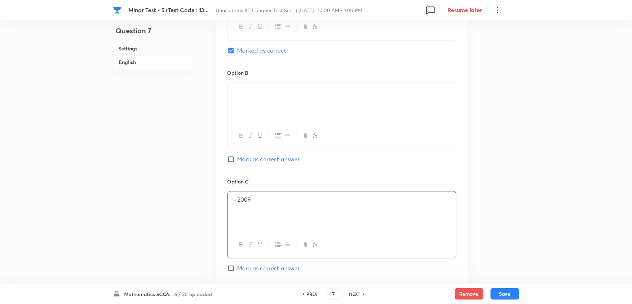
scroll to position [517, 0]
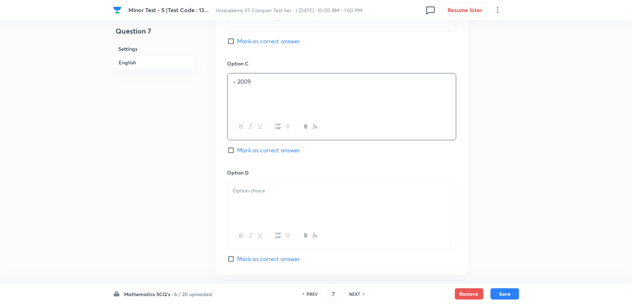
click at [266, 237] on div at bounding box center [342, 236] width 228 height 26
click at [263, 196] on div at bounding box center [342, 202] width 228 height 40
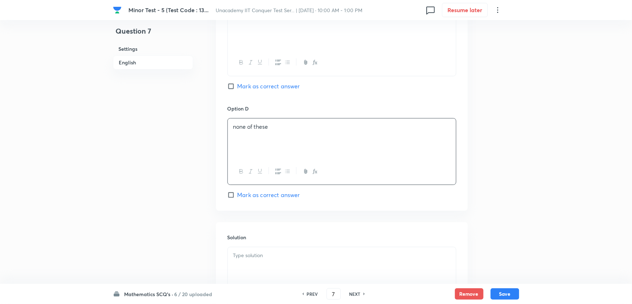
scroll to position [666, 0]
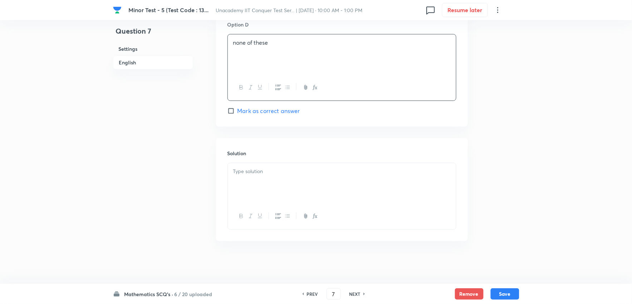
click at [257, 174] on p at bounding box center [342, 171] width 218 height 8
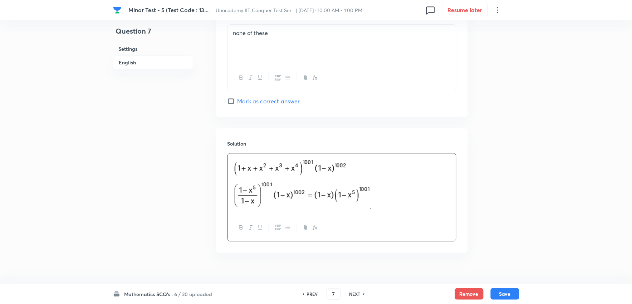
scroll to position [688, 0]
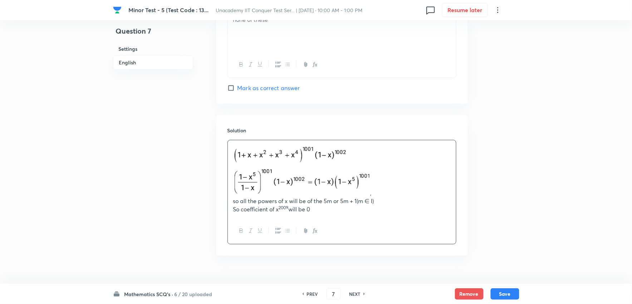
click at [250, 211] on p "So coefficient of x 2009 will be 0" at bounding box center [342, 209] width 218 height 8
click at [328, 212] on p "So coefficient of x 2009 will be 0" at bounding box center [342, 209] width 218 height 8
click at [502, 294] on button "Save" at bounding box center [505, 293] width 29 height 11
type input "8"
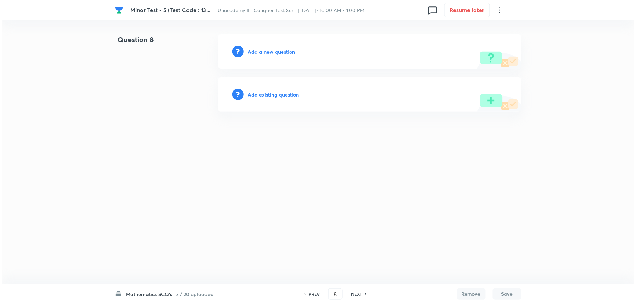
scroll to position [0, 0]
click at [269, 55] on h6 "Add a new question" at bounding box center [271, 52] width 47 height 8
click at [269, 55] on h6 "Choose a question type" at bounding box center [275, 52] width 55 height 8
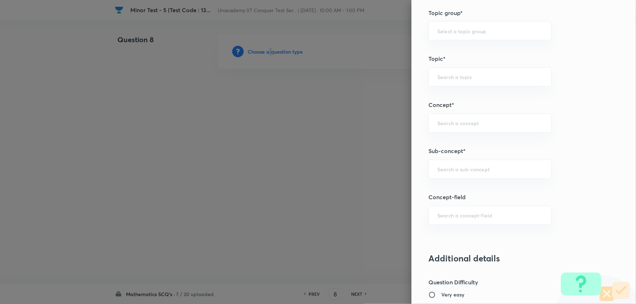
scroll to position [397, 0]
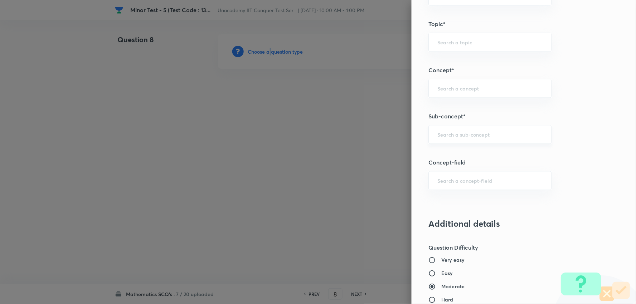
click at [455, 139] on div "​" at bounding box center [490, 134] width 123 height 19
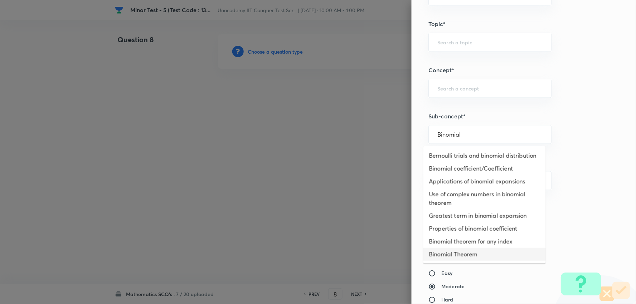
click at [453, 251] on li "Binomial Theorem" at bounding box center [484, 254] width 122 height 13
type input "Binomial Theorem"
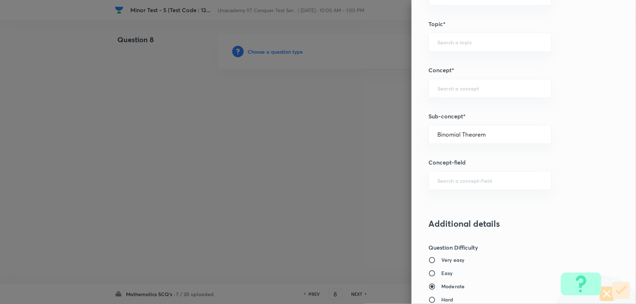
type input "Mathematics"
type input "Binomial Theorem"
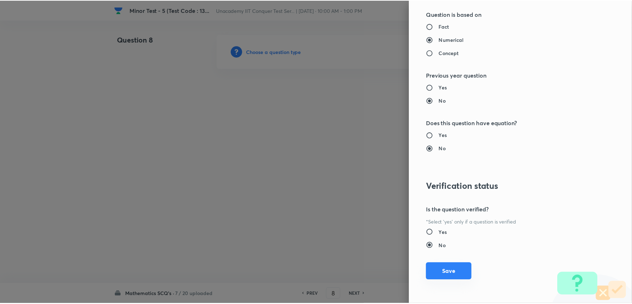
scroll to position [719, 0]
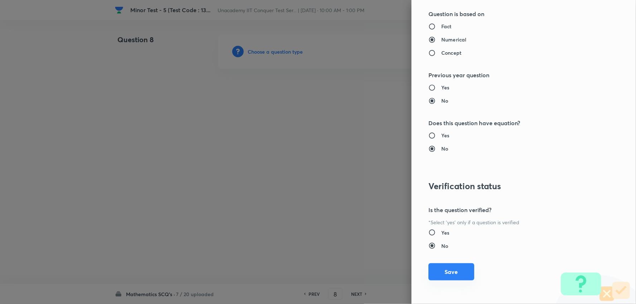
click at [455, 268] on button "Save" at bounding box center [452, 271] width 46 height 17
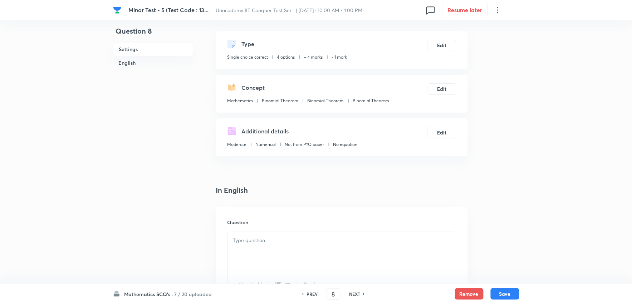
scroll to position [40, 0]
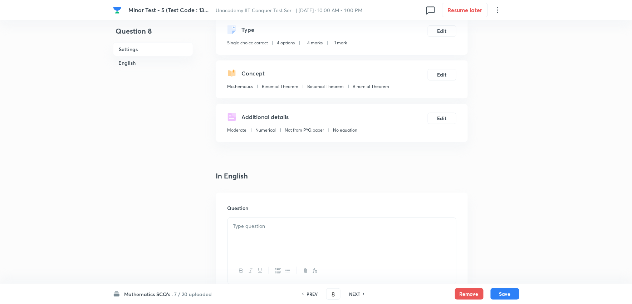
click at [272, 231] on div at bounding box center [342, 238] width 228 height 40
click at [309, 227] on p "Fractional part of the numberis equal to" at bounding box center [342, 226] width 218 height 8
click at [315, 272] on icon "button" at bounding box center [316, 271] width 3 height 3
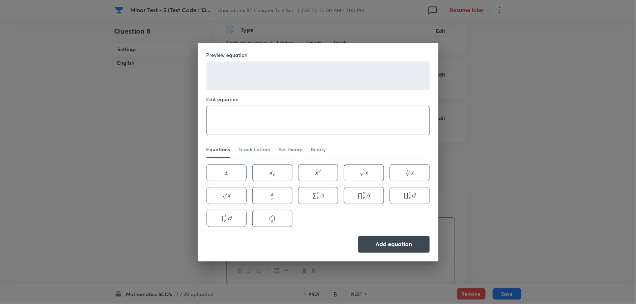
click at [276, 124] on textarea at bounding box center [318, 120] width 223 height 29
paste textarea "\frac{7^{2023}}{17}"
type textarea "\frac{7^{2023}}{17}"
click at [373, 243] on button "Add equation" at bounding box center [394, 243] width 72 height 17
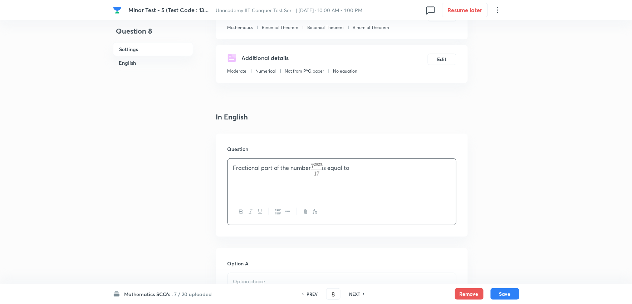
scroll to position [159, 0]
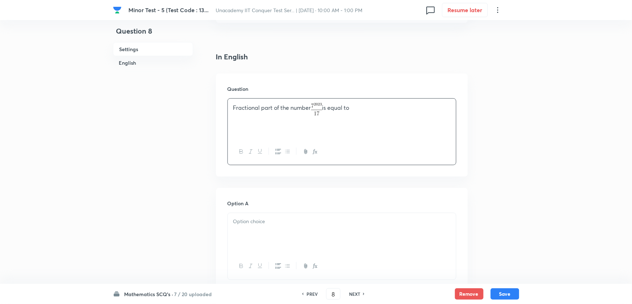
click at [267, 219] on p at bounding box center [342, 222] width 218 height 8
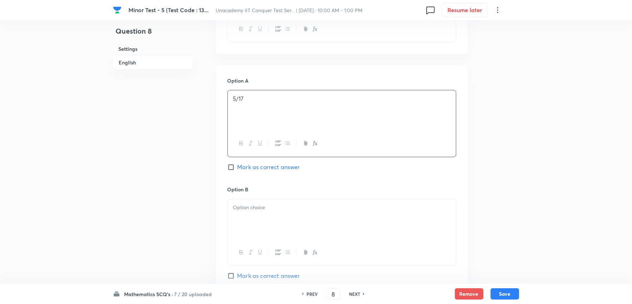
scroll to position [358, 0]
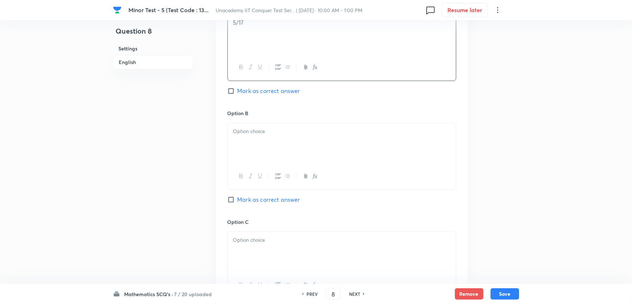
click at [260, 151] on div at bounding box center [342, 143] width 228 height 40
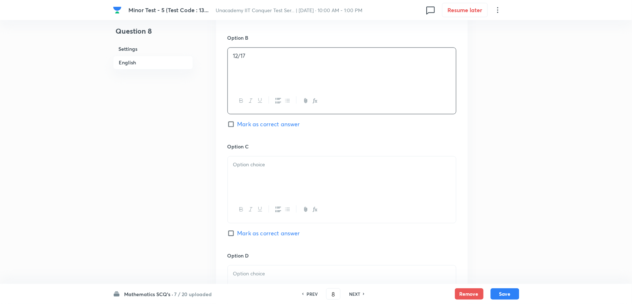
scroll to position [437, 0]
click at [258, 174] on div at bounding box center [342, 173] width 228 height 40
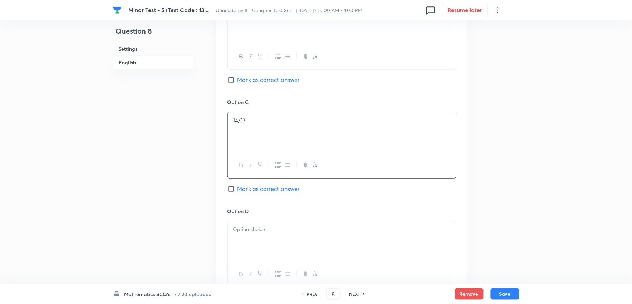
scroll to position [517, 0]
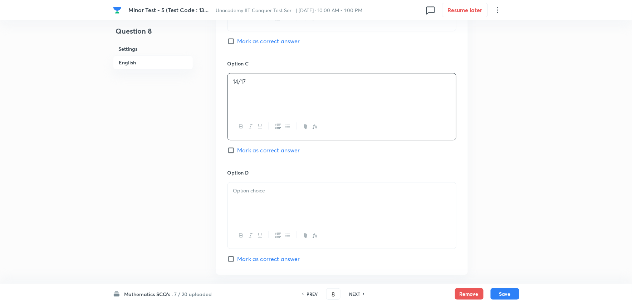
click at [272, 185] on div at bounding box center [342, 202] width 228 height 40
click at [232, 43] on input "Mark as correct answer" at bounding box center [233, 41] width 10 height 7
checkbox input "true"
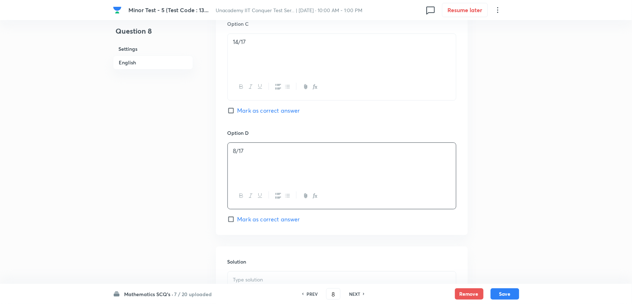
scroll to position [636, 0]
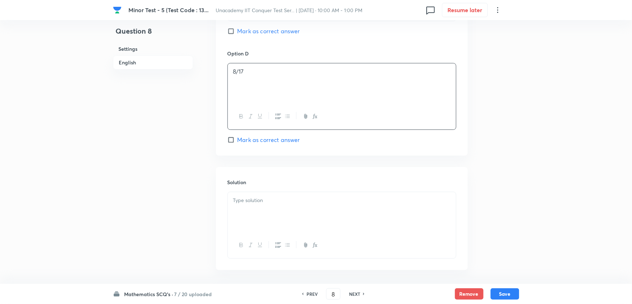
click at [282, 215] on div at bounding box center [342, 212] width 228 height 40
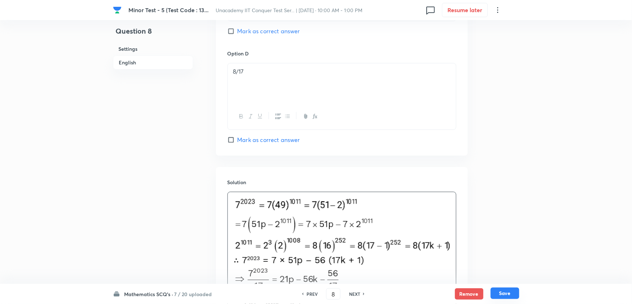
click at [506, 292] on button "Save" at bounding box center [505, 293] width 29 height 11
type input "9"
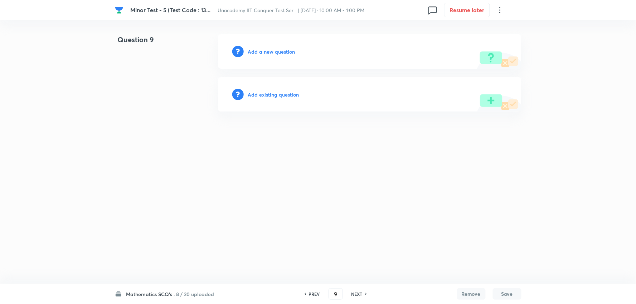
click at [257, 51] on h6 "Add a new question" at bounding box center [271, 52] width 47 height 8
click at [257, 51] on h6 "Choose a question type" at bounding box center [275, 52] width 55 height 8
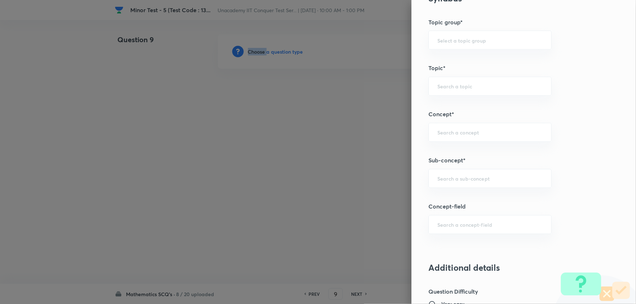
scroll to position [437, 0]
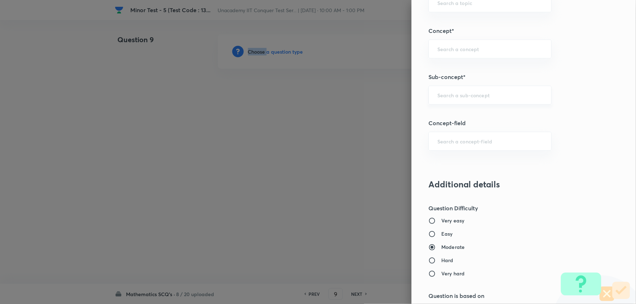
click at [437, 99] on div "​" at bounding box center [490, 95] width 123 height 19
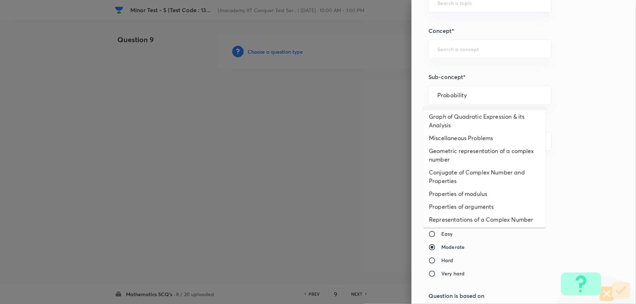
scroll to position [21, 0]
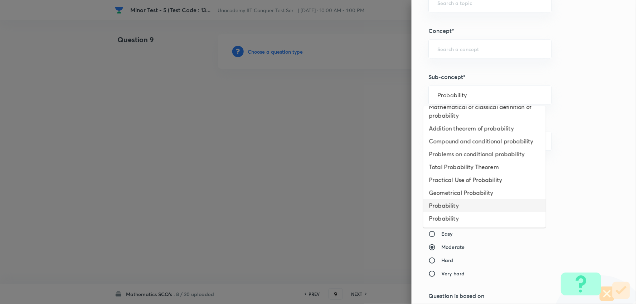
click at [448, 205] on li "Probability" at bounding box center [484, 205] width 122 height 13
type input "Probability"
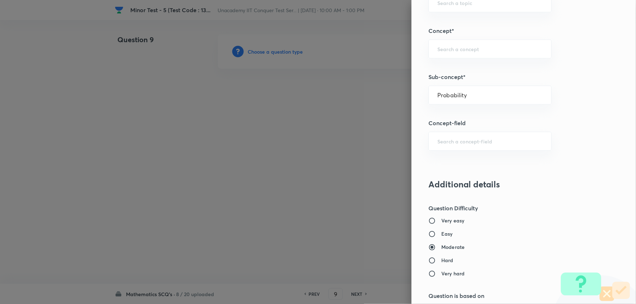
type input "Mathematics"
type input "Algebra"
type input "Probability"
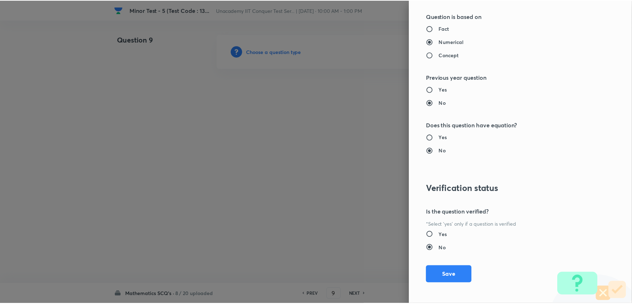
scroll to position [719, 0]
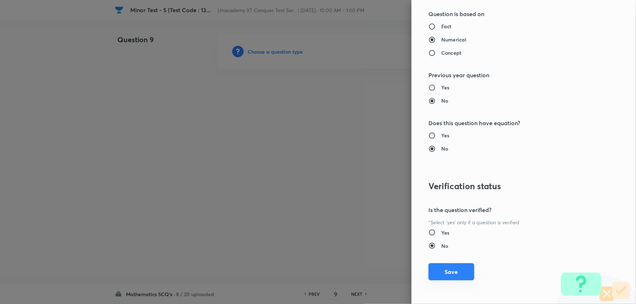
click at [447, 268] on button "Save" at bounding box center [452, 271] width 46 height 17
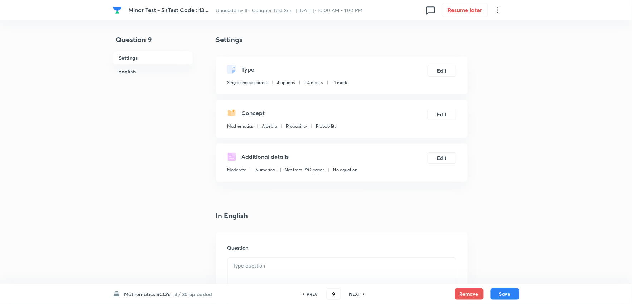
scroll to position [159, 0]
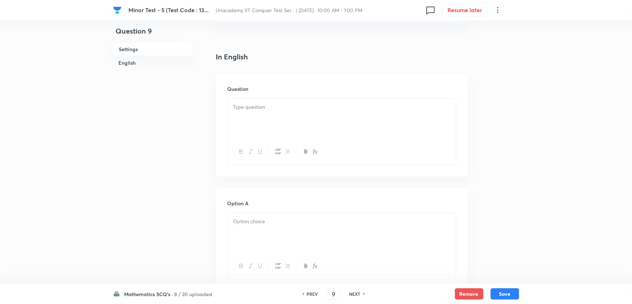
click at [263, 121] on div at bounding box center [342, 119] width 228 height 40
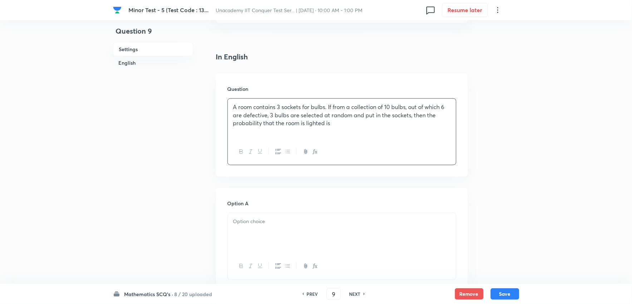
click at [258, 237] on div at bounding box center [342, 233] width 228 height 40
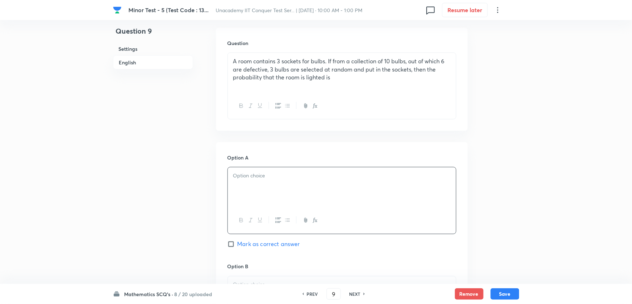
scroll to position [318, 0]
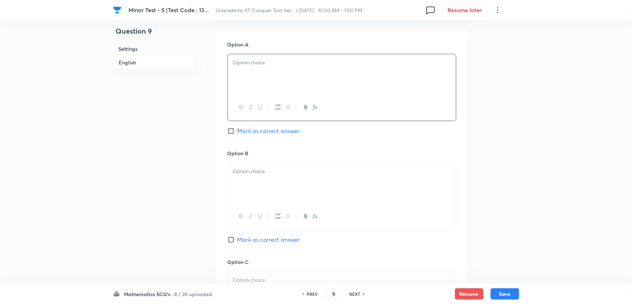
click at [316, 104] on icon "button" at bounding box center [315, 107] width 6 height 6
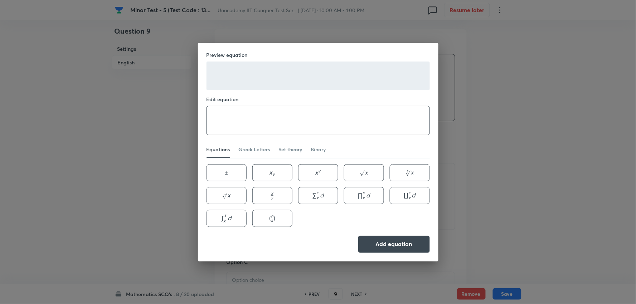
click at [263, 116] on textarea at bounding box center [318, 120] width 223 height 29
paste textarea "\frac{3}{5}"
type textarea "\frac{3}{5}"
click at [392, 245] on button "Add equation" at bounding box center [394, 243] width 72 height 17
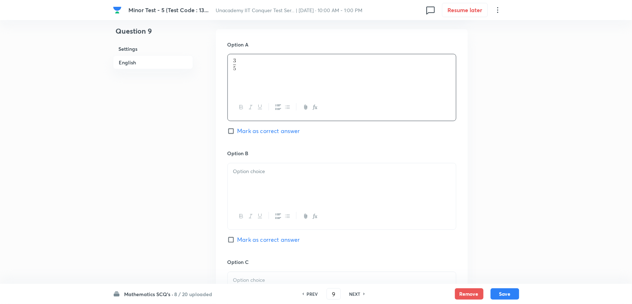
click at [273, 180] on div at bounding box center [342, 183] width 228 height 40
click at [315, 217] on icon "button" at bounding box center [315, 217] width 6 height 6
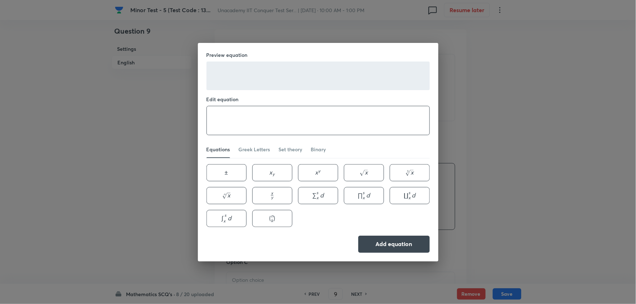
click at [249, 122] on textarea at bounding box center [318, 120] width 223 height 29
paste textarea "\frac{3}{5}"
click at [233, 119] on textarea "\frac{3}{5}" at bounding box center [318, 120] width 223 height 29
type textarea "\frac{1}{5}"
click at [374, 243] on button "Add equation" at bounding box center [394, 243] width 72 height 17
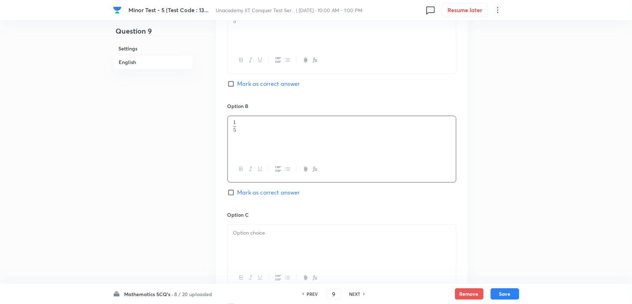
scroll to position [437, 0]
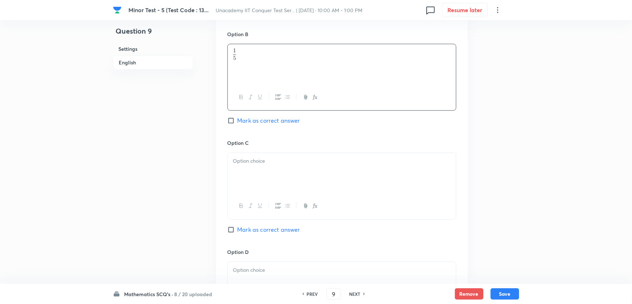
click at [313, 209] on icon "button" at bounding box center [315, 206] width 6 height 6
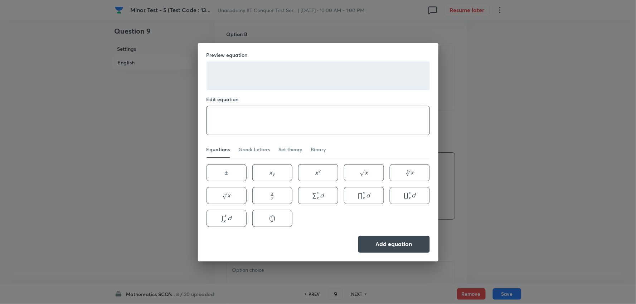
click at [259, 126] on textarea at bounding box center [318, 120] width 223 height 29
paste textarea "\frac{3}{5}"
click at [232, 121] on textarea "\frac{3}{5}" at bounding box center [318, 120] width 223 height 29
type textarea "\frac{5}{6}"
click at [385, 242] on button "Add equation" at bounding box center [394, 243] width 72 height 17
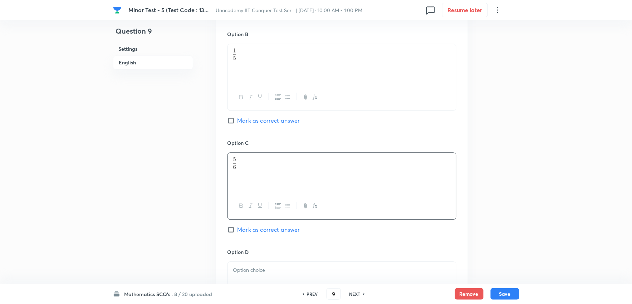
scroll to position [477, 0]
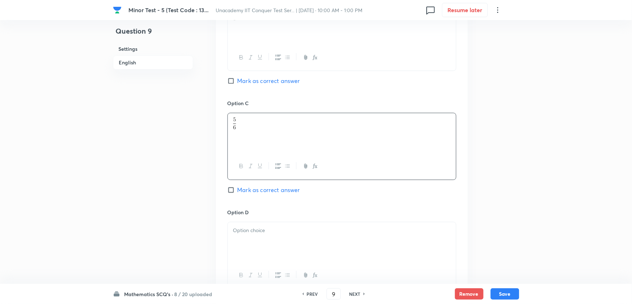
click at [234, 192] on input "Mark as correct answer" at bounding box center [233, 189] width 10 height 7
checkbox input "true"
click at [266, 242] on div at bounding box center [342, 242] width 228 height 40
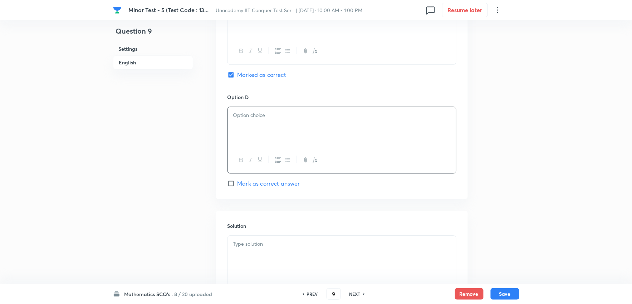
scroll to position [596, 0]
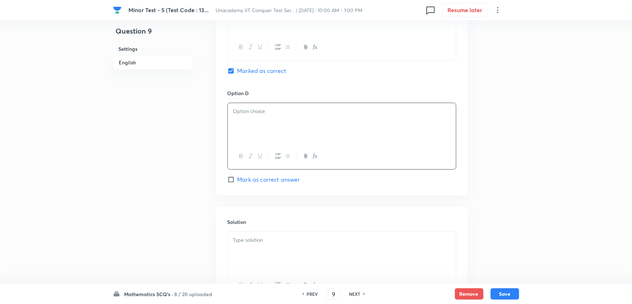
click at [315, 156] on icon "button" at bounding box center [315, 156] width 6 height 6
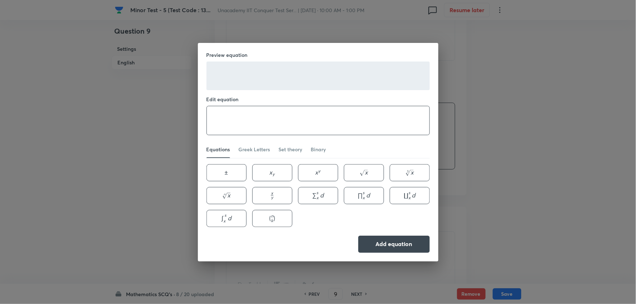
click at [265, 120] on textarea at bounding box center [318, 120] width 223 height 29
paste textarea "\frac{3}{5}"
click at [233, 120] on textarea "\frac{3}{5}" at bounding box center [318, 120] width 223 height 29
type textarea "\frac{1}{6}"
click at [366, 245] on button "Add equation" at bounding box center [394, 243] width 72 height 17
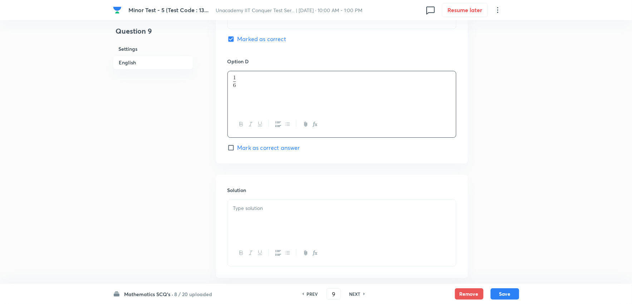
scroll to position [666, 0]
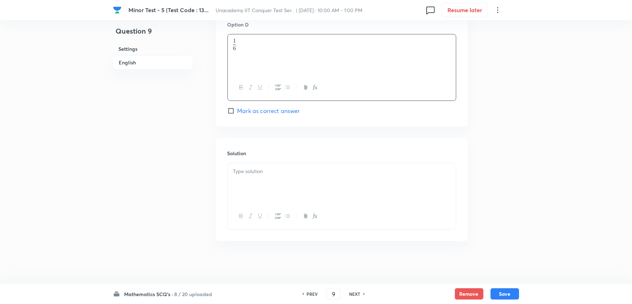
click at [298, 188] on div at bounding box center [342, 183] width 228 height 40
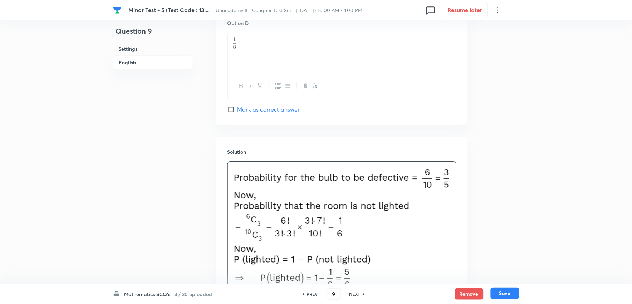
click at [512, 295] on button "Save" at bounding box center [505, 293] width 29 height 11
type input "10"
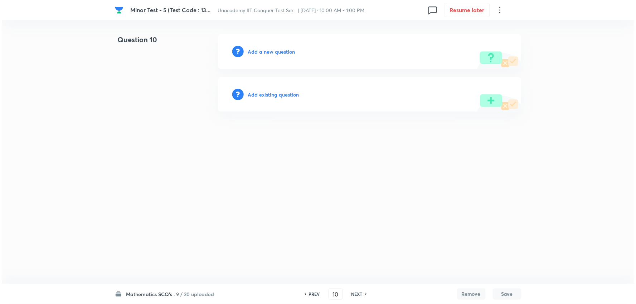
scroll to position [0, 0]
click at [278, 53] on h6 "Add a new question" at bounding box center [271, 52] width 47 height 8
click at [278, 53] on h6 "Choose a question type" at bounding box center [275, 52] width 55 height 8
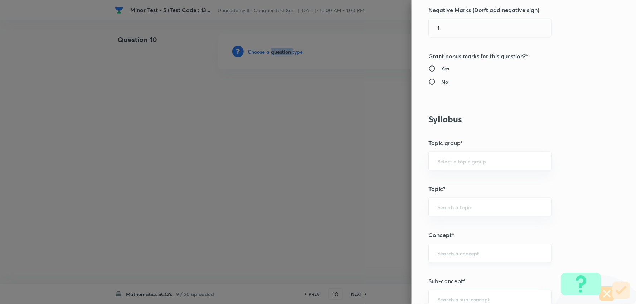
scroll to position [358, 0]
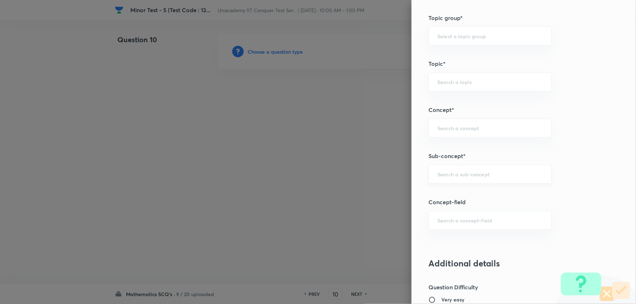
click at [456, 175] on input "text" at bounding box center [490, 174] width 105 height 7
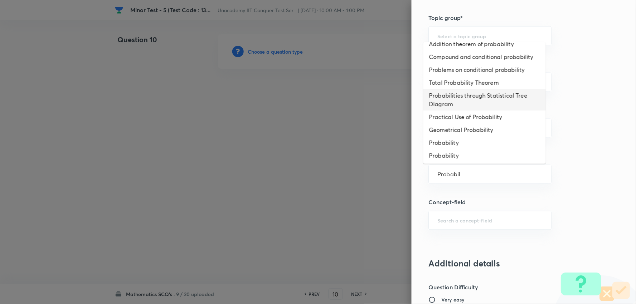
scroll to position [42, 0]
click at [444, 141] on li "Probability" at bounding box center [484, 142] width 122 height 13
type input "Probability"
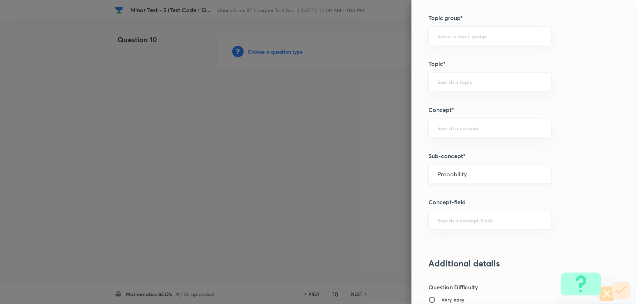
type input "Mathematics"
type input "Algebra"
type input "Probability"
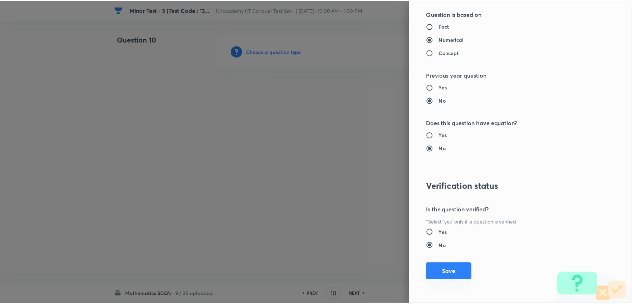
scroll to position [719, 0]
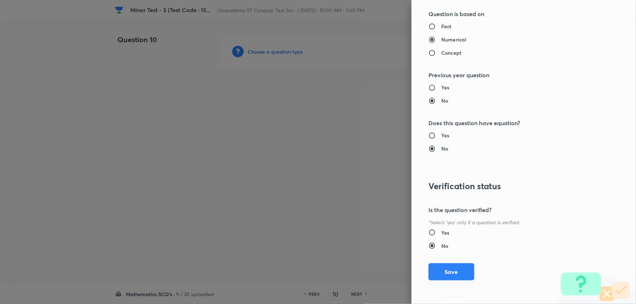
click at [445, 270] on button "Save" at bounding box center [452, 271] width 46 height 17
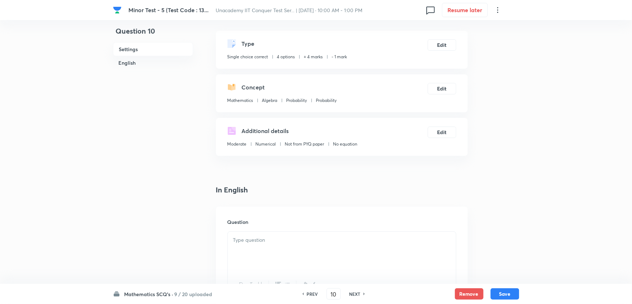
scroll to position [79, 0]
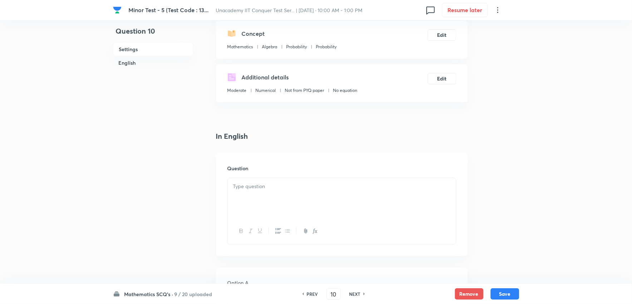
click at [284, 197] on div at bounding box center [342, 198] width 228 height 40
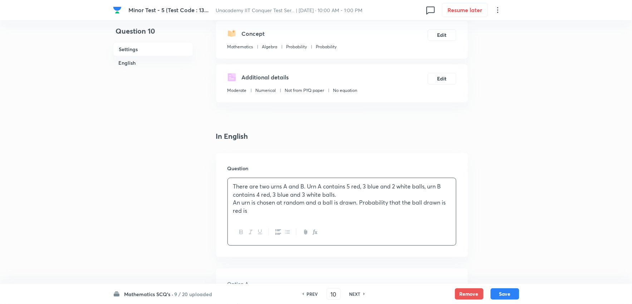
click at [247, 199] on p "An urn is chosen at random and a ball is drawn. Probability that the ball drawn…" at bounding box center [342, 207] width 218 height 16
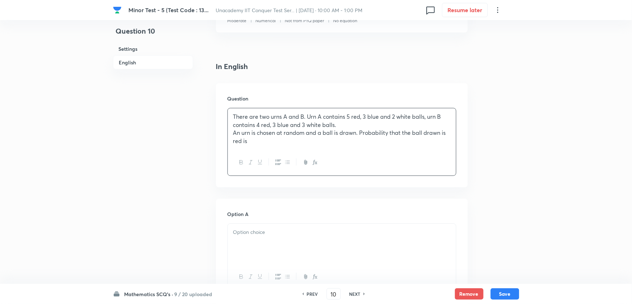
scroll to position [238, 0]
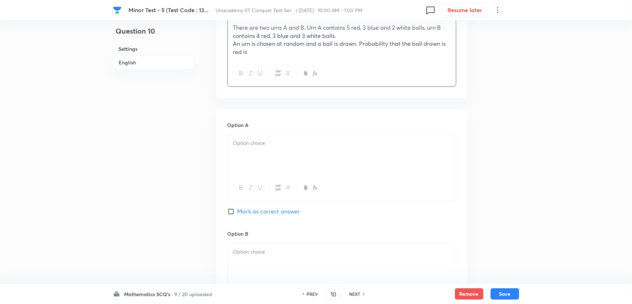
click at [304, 144] on p at bounding box center [342, 143] width 218 height 8
click at [313, 189] on icon "button" at bounding box center [315, 188] width 6 height 6
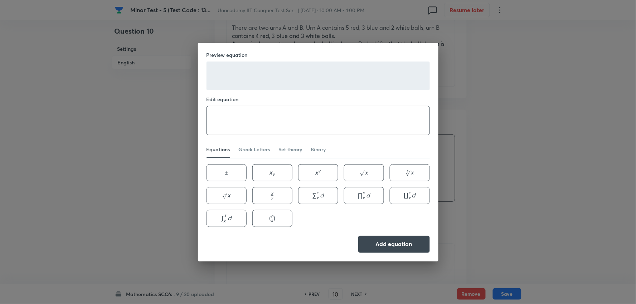
click at [276, 132] on textarea at bounding box center [318, 120] width 223 height 29
paste textarea "\frac{3}{5}"
click at [233, 119] on textarea "\frac{3}{5}" at bounding box center [318, 120] width 223 height 29
type textarea "\frac{9}{10}"
click at [407, 248] on button "Add equation" at bounding box center [394, 243] width 72 height 17
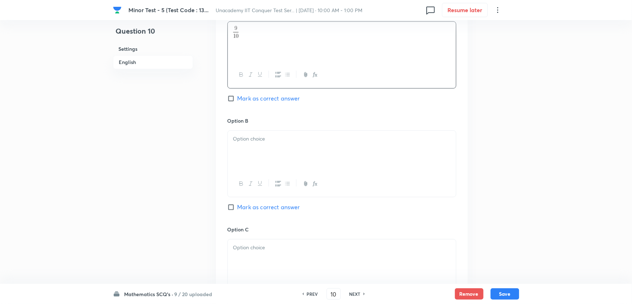
scroll to position [358, 0]
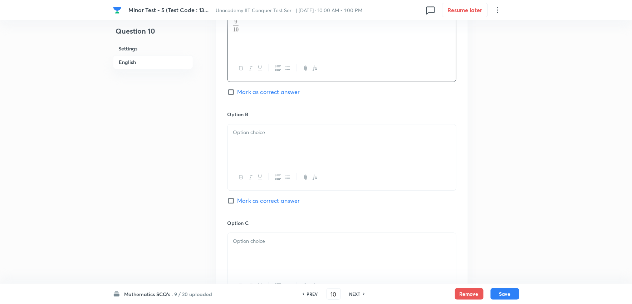
click at [268, 147] on div at bounding box center [342, 144] width 228 height 40
click at [316, 179] on icon "button" at bounding box center [316, 178] width 3 height 3
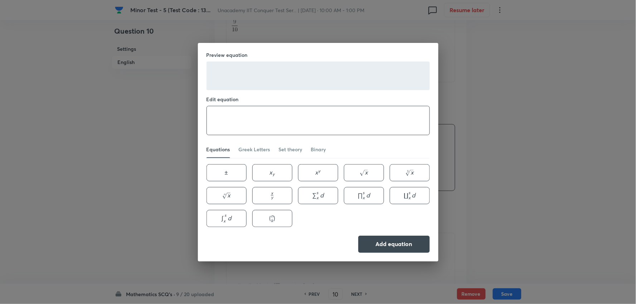
click at [283, 133] on div "Preview equation Edit equation ​ Equations Greek Letters Set theory Binary ± \p…" at bounding box center [318, 152] width 240 height 219
click at [269, 119] on textarea at bounding box center [318, 120] width 223 height 29
paste textarea "\frac{3}{5}"
click at [231, 119] on textarea "\frac{3}{5}" at bounding box center [318, 120] width 223 height 29
type textarea "\frac{1}{2}"
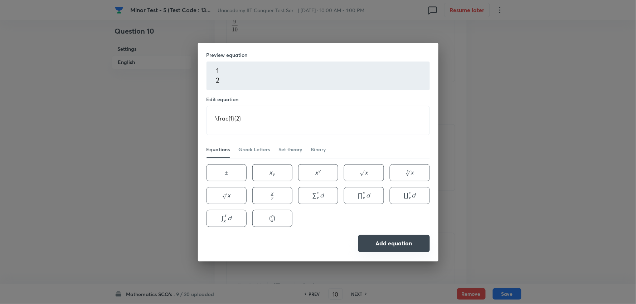
click at [384, 242] on button "Add equation" at bounding box center [394, 243] width 72 height 17
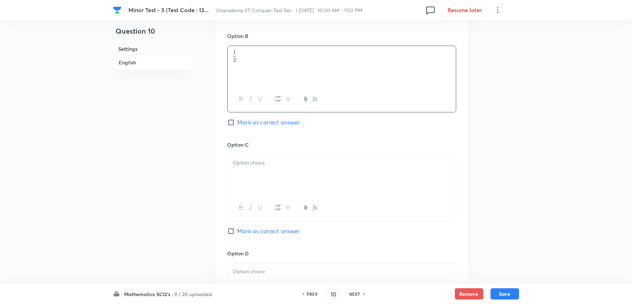
scroll to position [437, 0]
click at [280, 169] on div at bounding box center [342, 174] width 228 height 40
click at [319, 205] on button "button" at bounding box center [314, 206] width 9 height 9
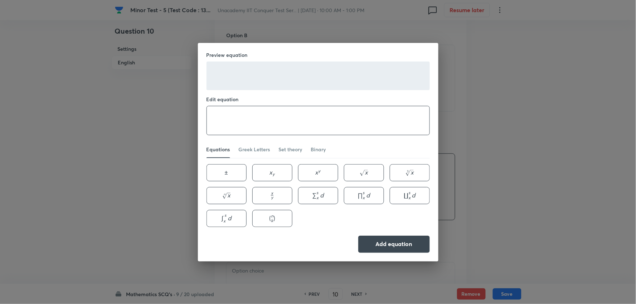
click at [257, 123] on textarea at bounding box center [318, 120] width 223 height 29
paste textarea "\frac{3}{5}"
click at [231, 119] on textarea "\frac{3}{5}" at bounding box center [318, 120] width 223 height 29
type textarea "\frac{11}{20}"
click at [395, 240] on button "Add equation" at bounding box center [394, 243] width 72 height 17
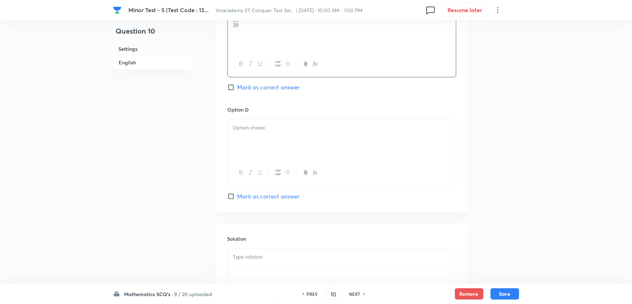
scroll to position [596, 0]
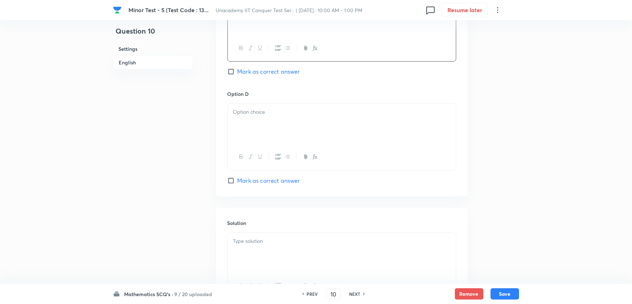
click at [271, 119] on div at bounding box center [342, 124] width 228 height 40
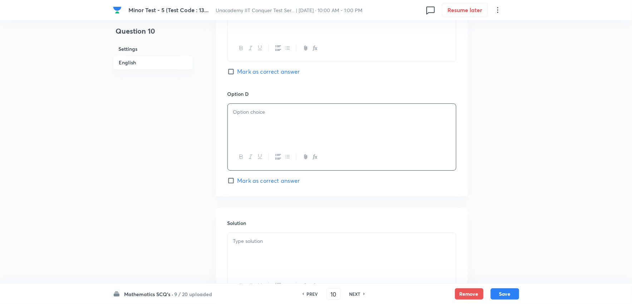
click at [239, 180] on span "Mark as correct answer" at bounding box center [269, 180] width 63 height 9
click at [238, 180] on input "Mark as correct answer" at bounding box center [233, 180] width 10 height 7
checkbox input "true"
click at [314, 158] on icon "button" at bounding box center [315, 157] width 6 height 6
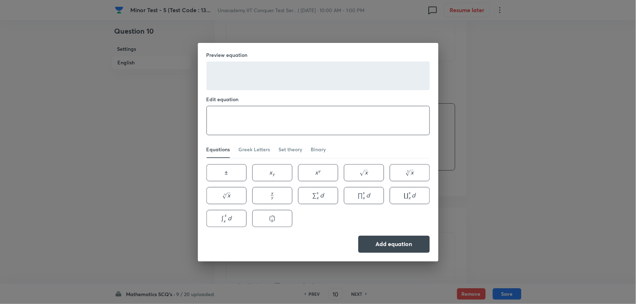
click at [283, 117] on textarea at bounding box center [318, 120] width 223 height 29
paste textarea "\frac{3}{5}"
click at [233, 122] on textarea "\frac{3}{5}" at bounding box center [318, 120] width 223 height 29
type textarea "\frac{9}{20}"
click at [400, 245] on button "Add equation" at bounding box center [394, 243] width 72 height 17
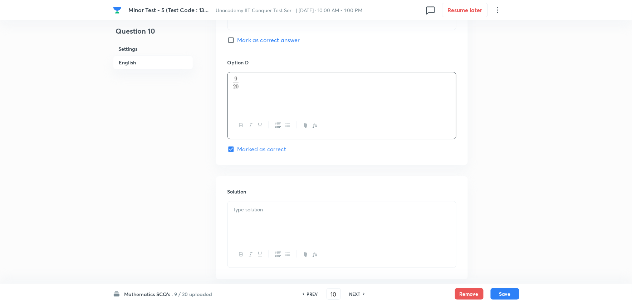
scroll to position [667, 0]
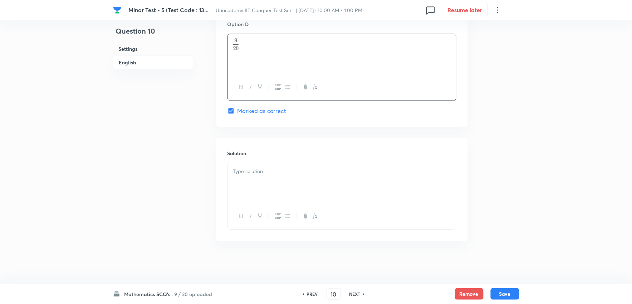
click at [276, 180] on div at bounding box center [342, 183] width 228 height 40
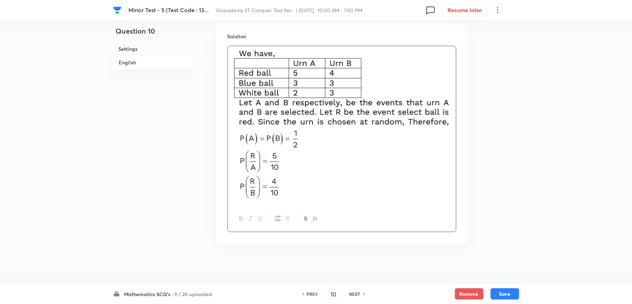
scroll to position [787, 0]
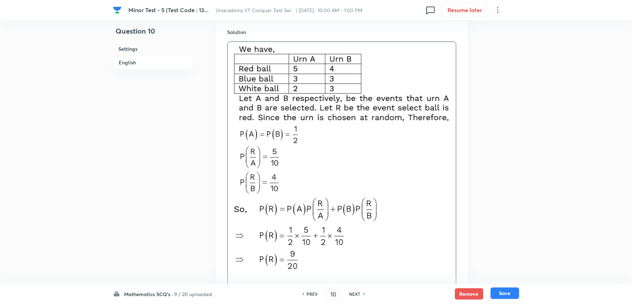
click at [503, 294] on button "Save" at bounding box center [505, 293] width 29 height 11
type input "11"
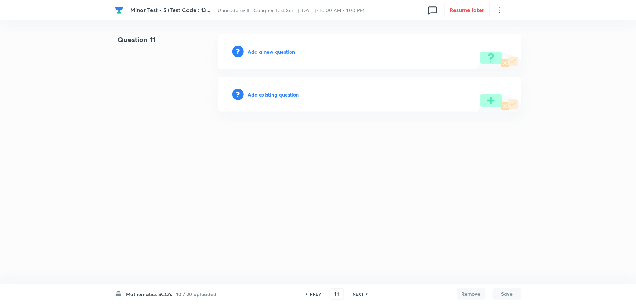
click at [262, 52] on h6 "Add a new question" at bounding box center [271, 52] width 47 height 8
click at [262, 52] on h6 "Choose a question type" at bounding box center [275, 52] width 55 height 8
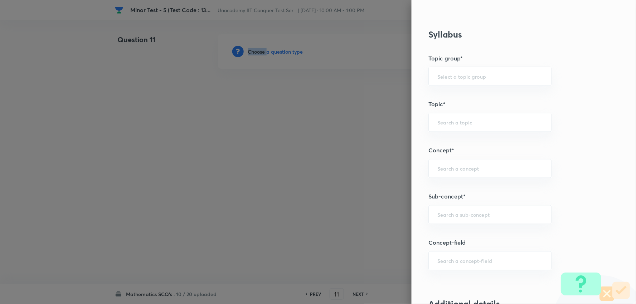
scroll to position [318, 0]
click at [449, 212] on input "text" at bounding box center [490, 214] width 105 height 7
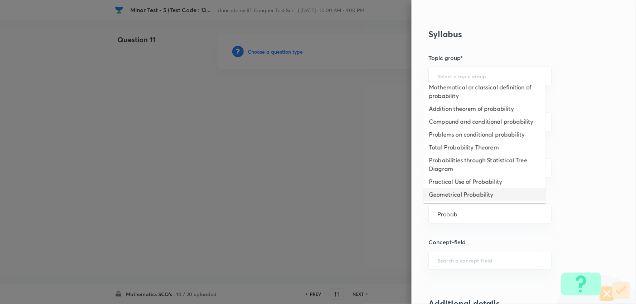
scroll to position [42, 0]
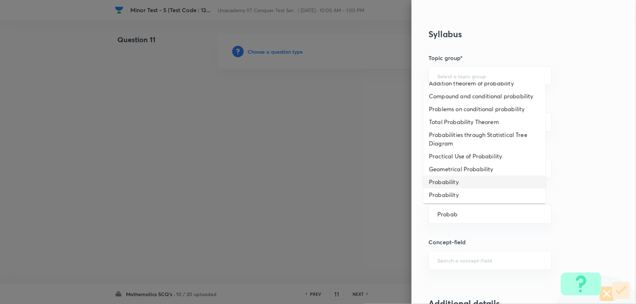
click at [449, 185] on li "Probability" at bounding box center [484, 182] width 122 height 13
type input "Probability"
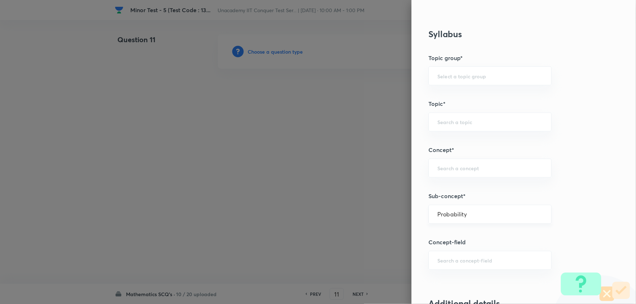
type input "Mathematics"
type input "Algebra"
type input "Probability"
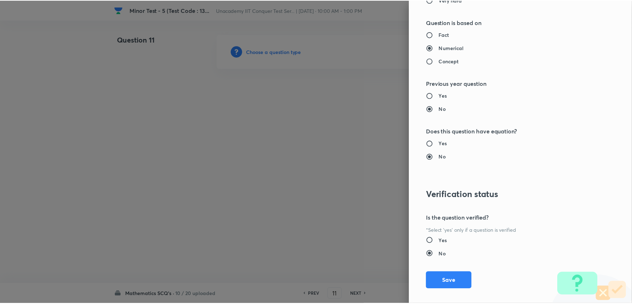
scroll to position [719, 0]
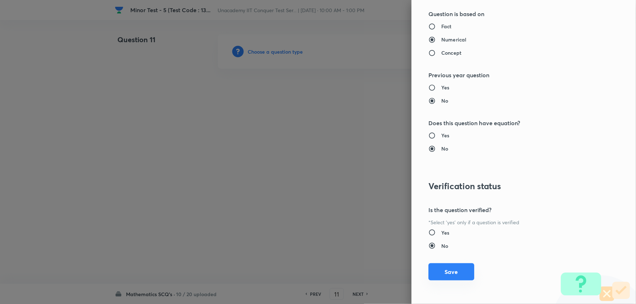
click at [446, 275] on button "Save" at bounding box center [452, 271] width 46 height 17
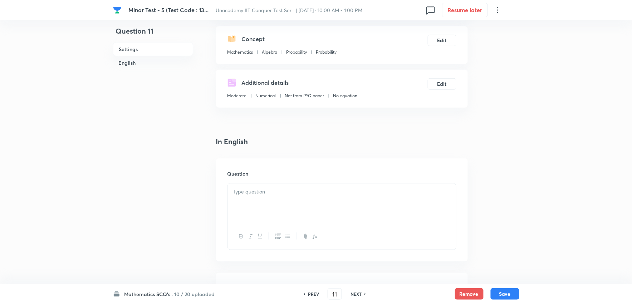
scroll to position [79, 0]
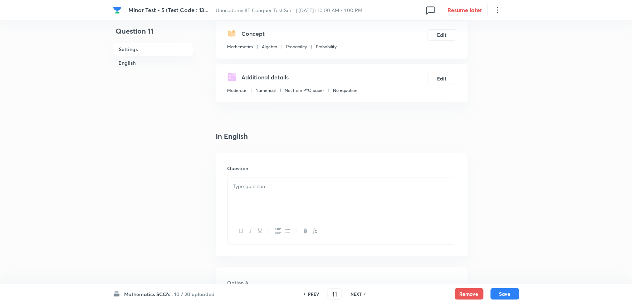
click at [287, 204] on div at bounding box center [342, 198] width 228 height 40
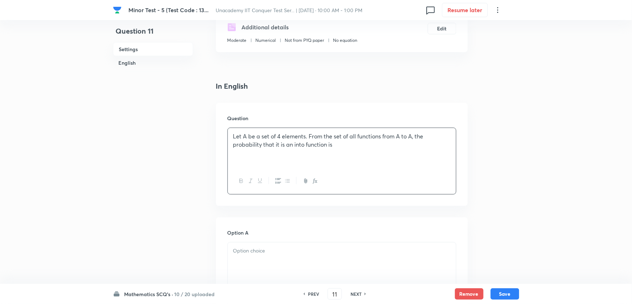
scroll to position [199, 0]
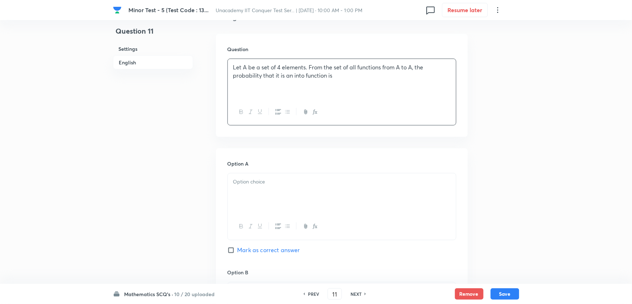
click at [317, 188] on div at bounding box center [342, 194] width 228 height 40
click at [316, 228] on icon "button" at bounding box center [315, 227] width 6 height 6
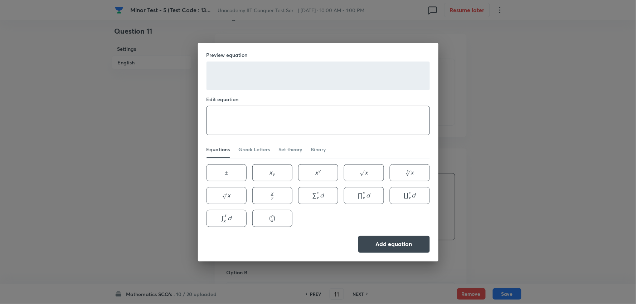
click at [263, 123] on textarea at bounding box center [318, 120] width 223 height 29
paste textarea "\frac{3}{5}"
click at [238, 117] on textarea "\frac{3}{5}" at bounding box center [318, 120] width 223 height 29
type textarea "\frac{3}{32}"
click at [374, 237] on button "Add equation" at bounding box center [394, 243] width 72 height 17
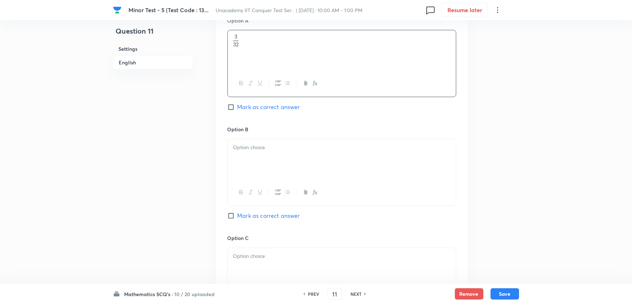
scroll to position [358, 0]
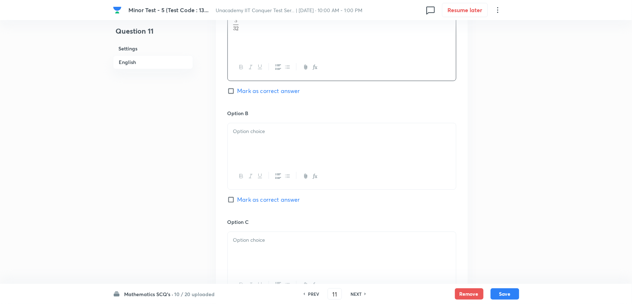
click at [274, 148] on div at bounding box center [342, 143] width 228 height 40
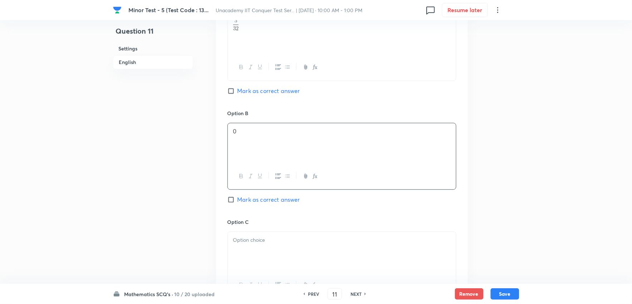
click at [268, 244] on p at bounding box center [342, 240] width 218 height 8
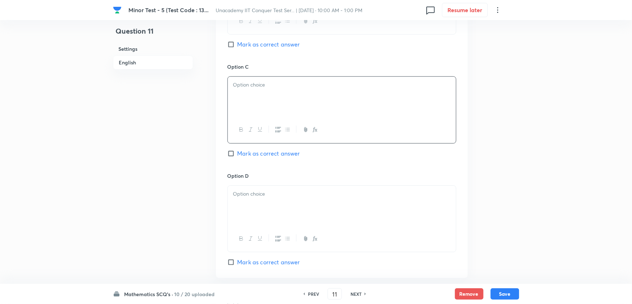
scroll to position [517, 0]
click at [316, 129] on icon "button" at bounding box center [315, 126] width 6 height 6
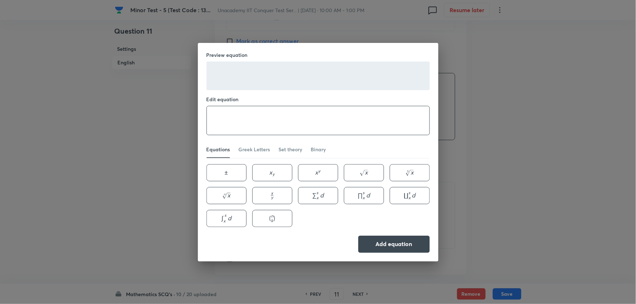
click at [274, 123] on textarea at bounding box center [318, 120] width 223 height 29
paste textarea "\frac{3}{5}"
click at [234, 120] on textarea "\frac{3}{5}" at bounding box center [318, 120] width 223 height 29
type textarea "\frac{29}{32}"
click at [373, 239] on button "Add equation" at bounding box center [394, 243] width 72 height 17
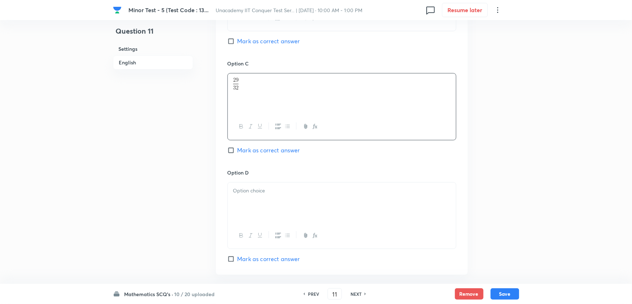
click at [292, 206] on div at bounding box center [342, 202] width 228 height 40
click at [235, 148] on input "Mark as correct answer" at bounding box center [233, 150] width 10 height 7
checkbox input "true"
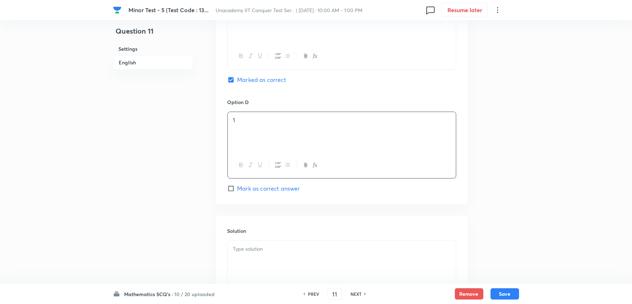
scroll to position [666, 0]
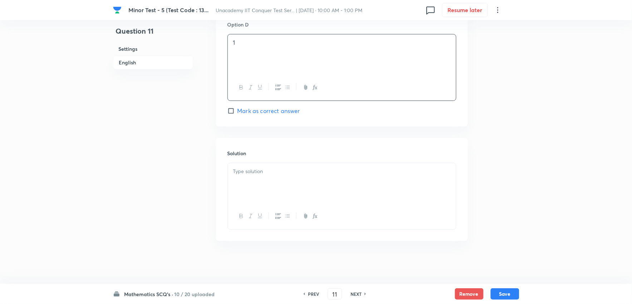
click at [267, 184] on div at bounding box center [342, 183] width 228 height 40
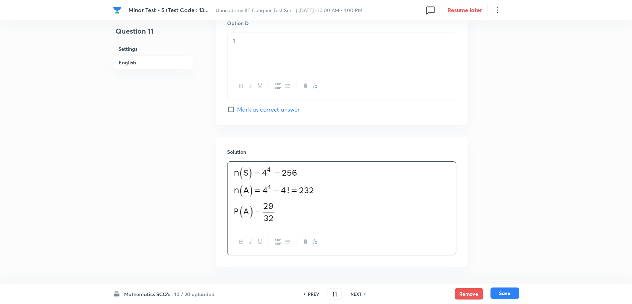
click at [511, 292] on button "Save" at bounding box center [505, 293] width 29 height 11
type input "12"
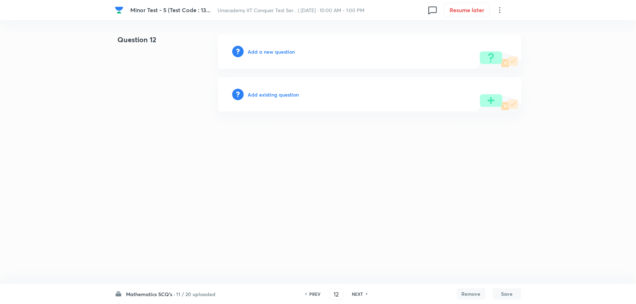
click at [266, 52] on h6 "Add a new question" at bounding box center [271, 52] width 47 height 8
click at [266, 52] on h6 "Choose a question type" at bounding box center [275, 52] width 55 height 8
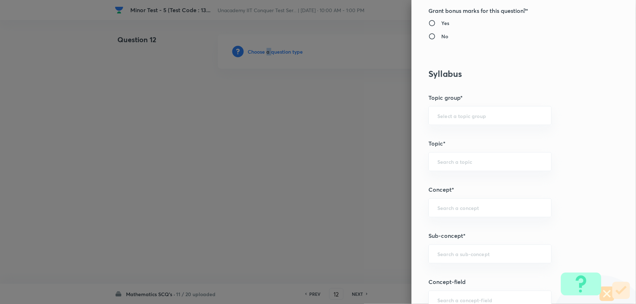
scroll to position [397, 0]
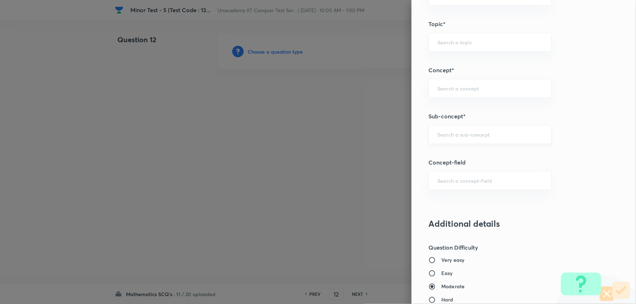
click at [445, 132] on input "text" at bounding box center [490, 134] width 105 height 7
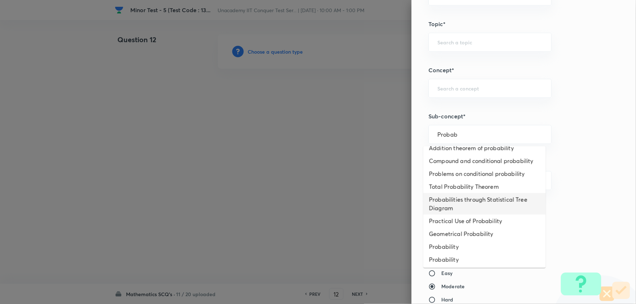
scroll to position [42, 0]
click at [457, 246] on li "Probability" at bounding box center [484, 246] width 122 height 13
type input "Probability"
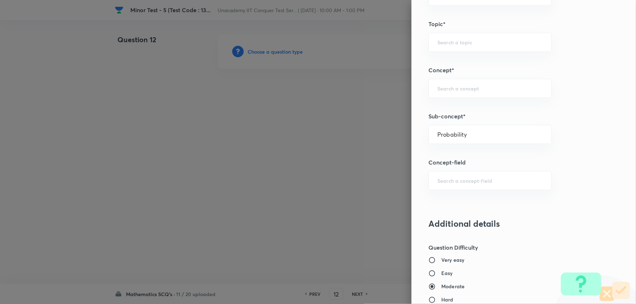
type input "Mathematics"
type input "Algebra"
type input "Probability"
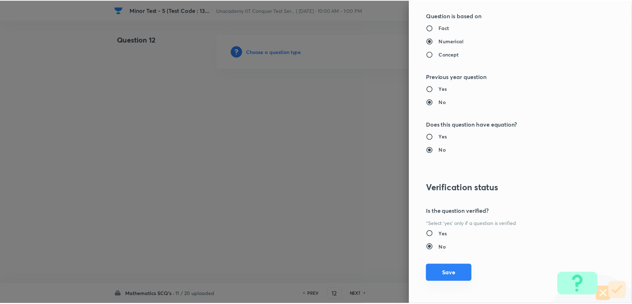
scroll to position [719, 0]
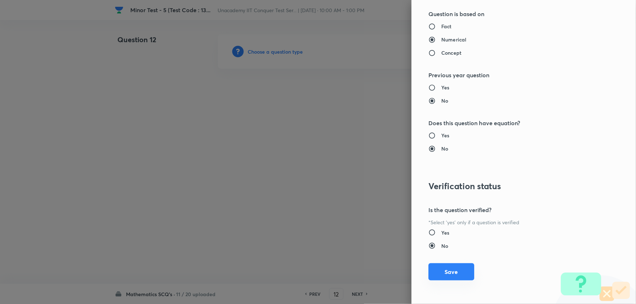
click at [453, 268] on button "Save" at bounding box center [452, 271] width 46 height 17
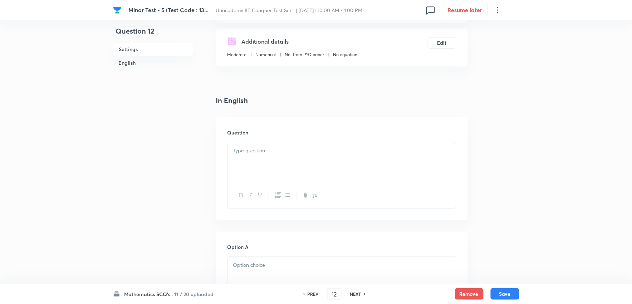
scroll to position [119, 0]
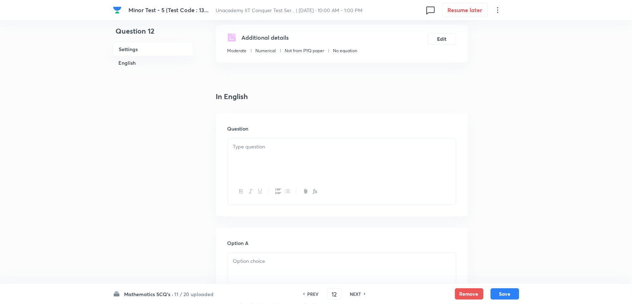
click at [257, 164] on div at bounding box center [342, 158] width 228 height 40
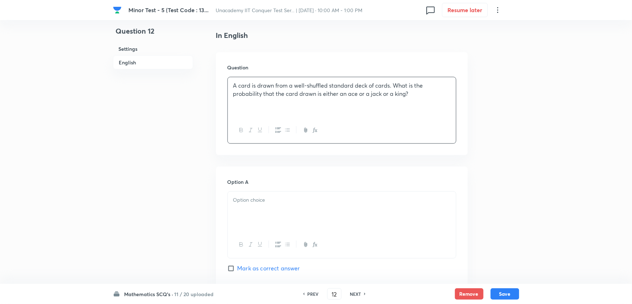
scroll to position [238, 0]
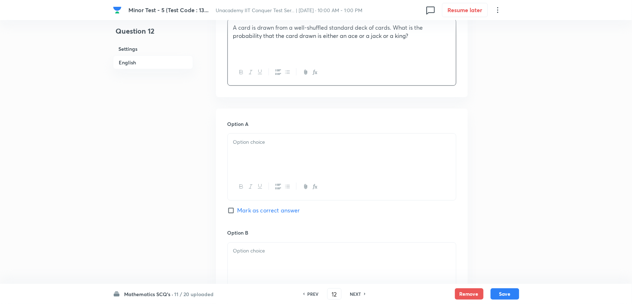
click at [291, 166] on div at bounding box center [342, 154] width 228 height 40
click at [315, 189] on icon "button" at bounding box center [315, 187] width 6 height 6
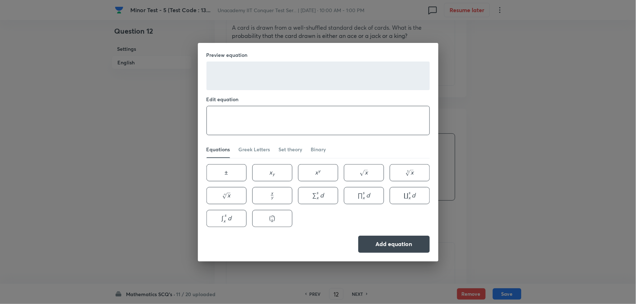
click at [250, 123] on textarea at bounding box center [318, 120] width 223 height 29
paste textarea "\frac{3}{5}"
click at [234, 122] on textarea "\frac{3}{5}" at bounding box center [318, 120] width 223 height 29
type textarea "\frac{4}{13}"
click at [404, 241] on button "Add equation" at bounding box center [394, 243] width 72 height 17
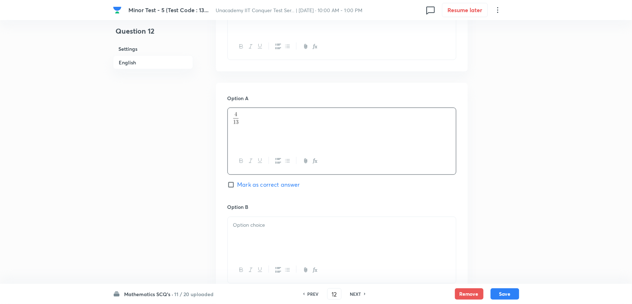
scroll to position [318, 0]
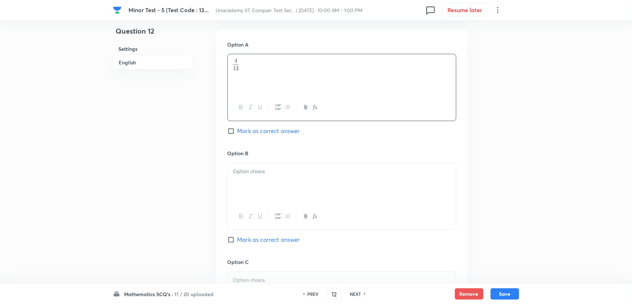
click at [320, 180] on div at bounding box center [342, 183] width 228 height 40
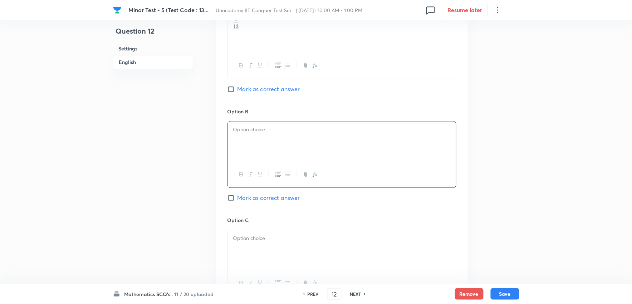
scroll to position [397, 0]
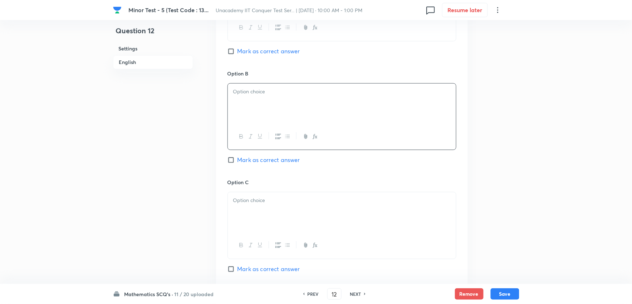
click at [314, 138] on icon "button" at bounding box center [314, 136] width 3 height 5
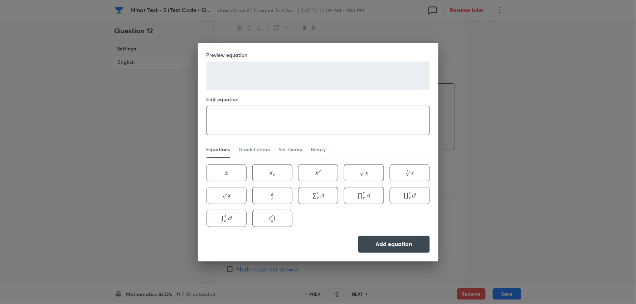
click at [267, 109] on textarea at bounding box center [318, 120] width 223 height 29
paste textarea "\frac{3}{5}"
type textarea "\frac{3}{13}"
click at [404, 242] on button "Add equation" at bounding box center [394, 243] width 72 height 17
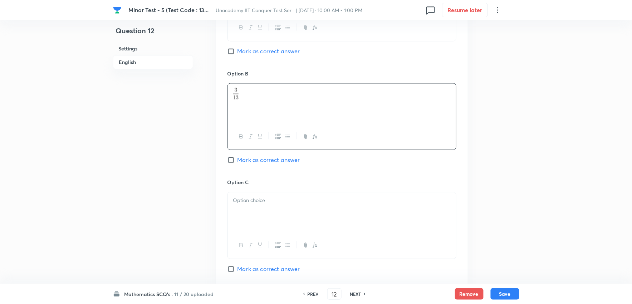
click at [333, 216] on div at bounding box center [342, 212] width 228 height 40
click at [229, 161] on input "Mark as correct answer" at bounding box center [233, 160] width 10 height 7
checkbox input "true"
click at [278, 216] on div at bounding box center [342, 212] width 228 height 40
click at [313, 250] on button "button" at bounding box center [314, 245] width 9 height 9
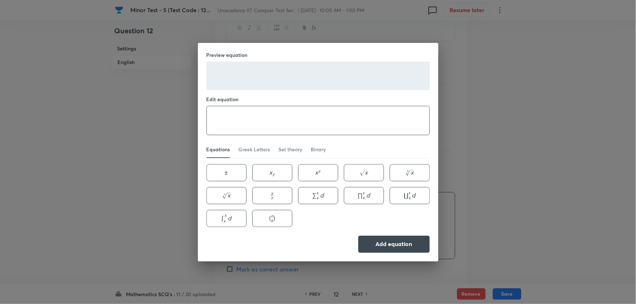
click at [249, 124] on textarea at bounding box center [318, 120] width 223 height 29
paste textarea "\frac{3}{5}"
click at [238, 122] on textarea "\frac{3}{5}" at bounding box center [318, 120] width 223 height 29
type textarea "\frac{3}{52}"
click at [402, 235] on button "Add equation" at bounding box center [394, 243] width 72 height 17
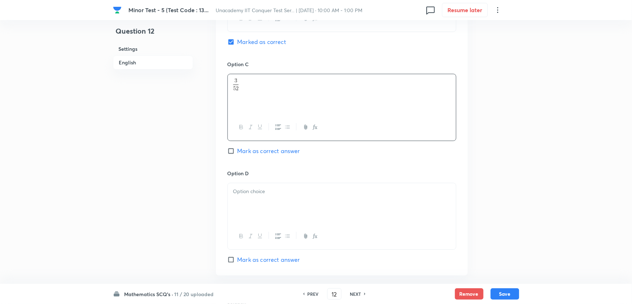
scroll to position [517, 0]
click at [314, 202] on div at bounding box center [342, 202] width 228 height 40
click at [313, 237] on icon "button" at bounding box center [315, 236] width 6 height 6
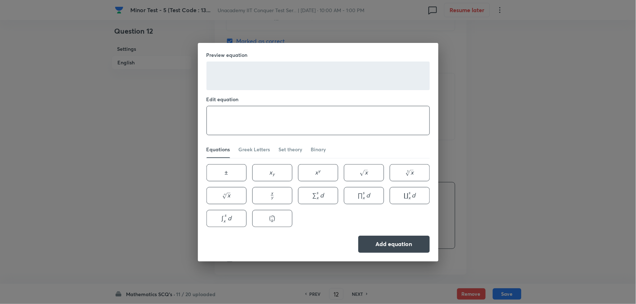
click at [264, 126] on textarea at bounding box center [318, 120] width 223 height 29
paste textarea "\frac{3}{5}"
click at [232, 117] on textarea "\frac{3}{5}" at bounding box center [318, 120] width 223 height 29
type textarea "\frac{469}{2197}"
click at [382, 243] on button "Add equation" at bounding box center [394, 243] width 72 height 17
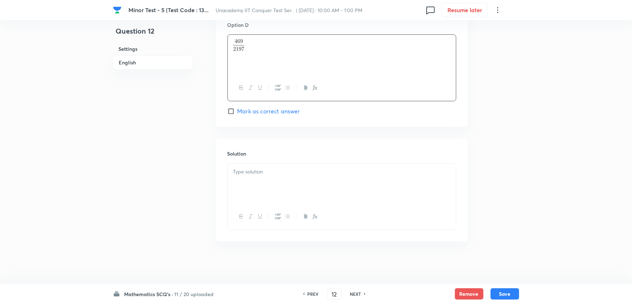
scroll to position [666, 0]
click at [320, 186] on div at bounding box center [342, 183] width 228 height 40
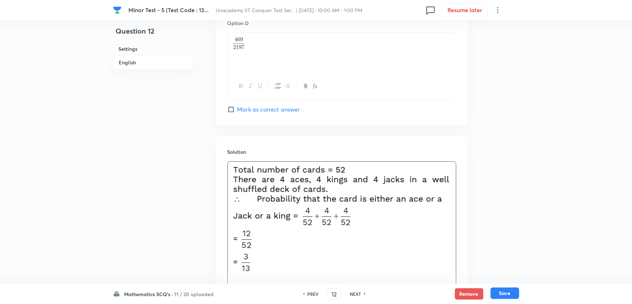
click at [516, 292] on button "Save" at bounding box center [505, 293] width 29 height 11
type input "13"
